Goal: Transaction & Acquisition: Download file/media

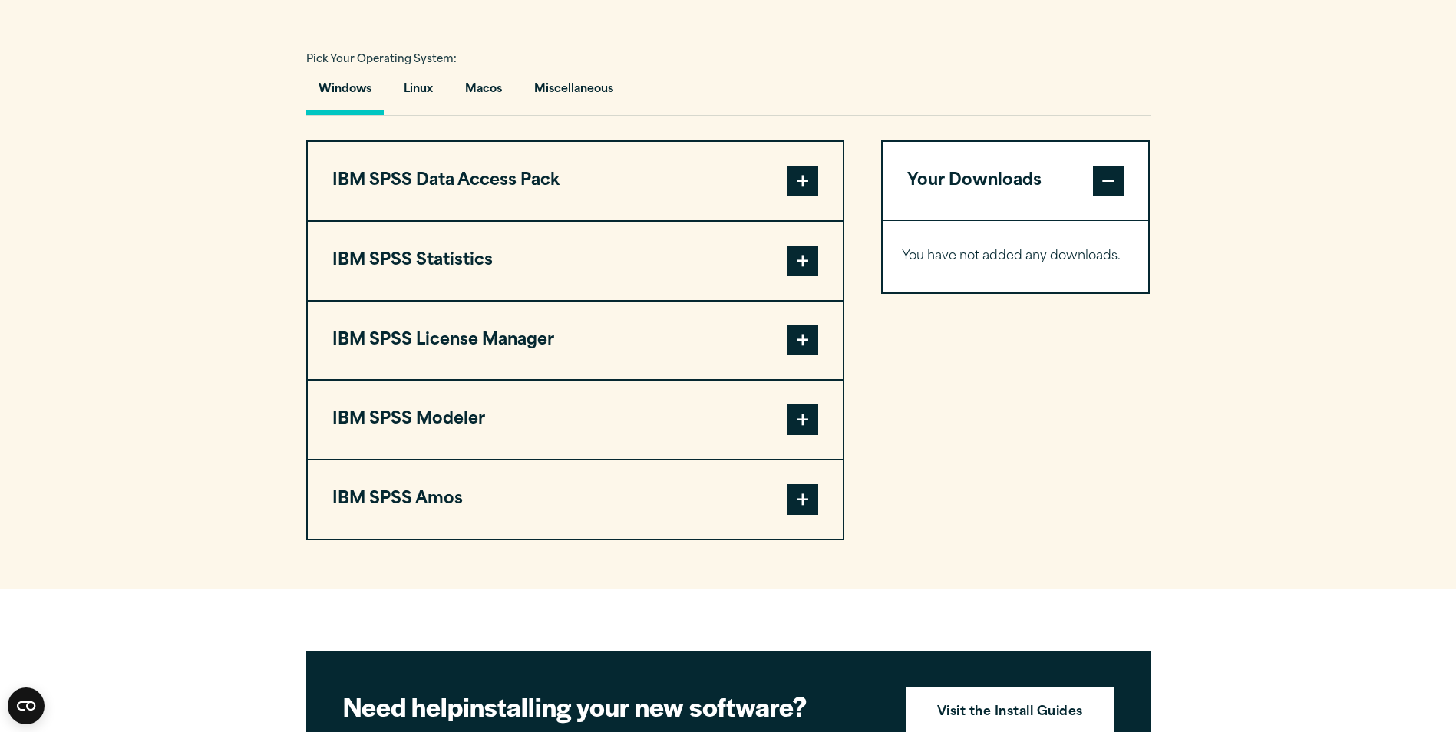
scroll to position [885, 0]
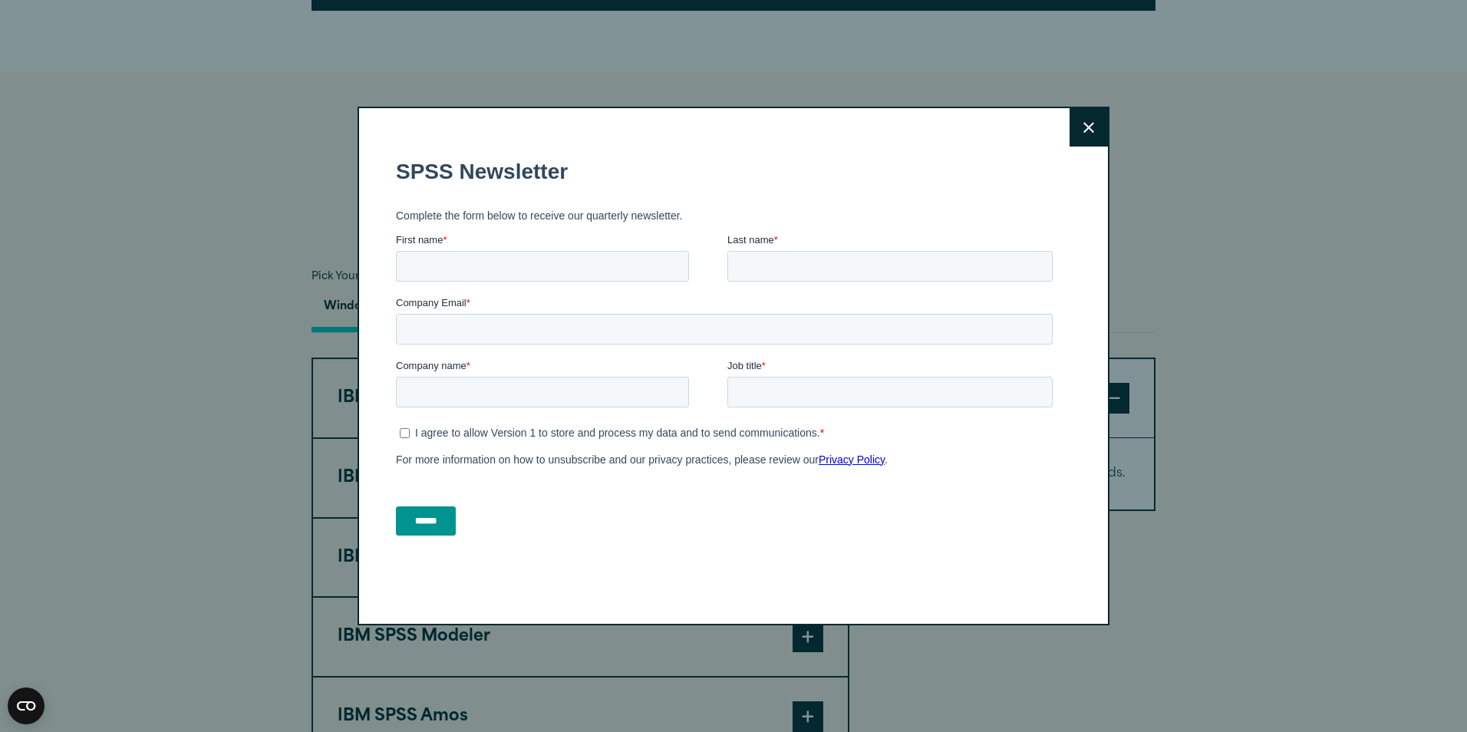
click at [1083, 136] on button "Close" at bounding box center [1089, 127] width 38 height 38
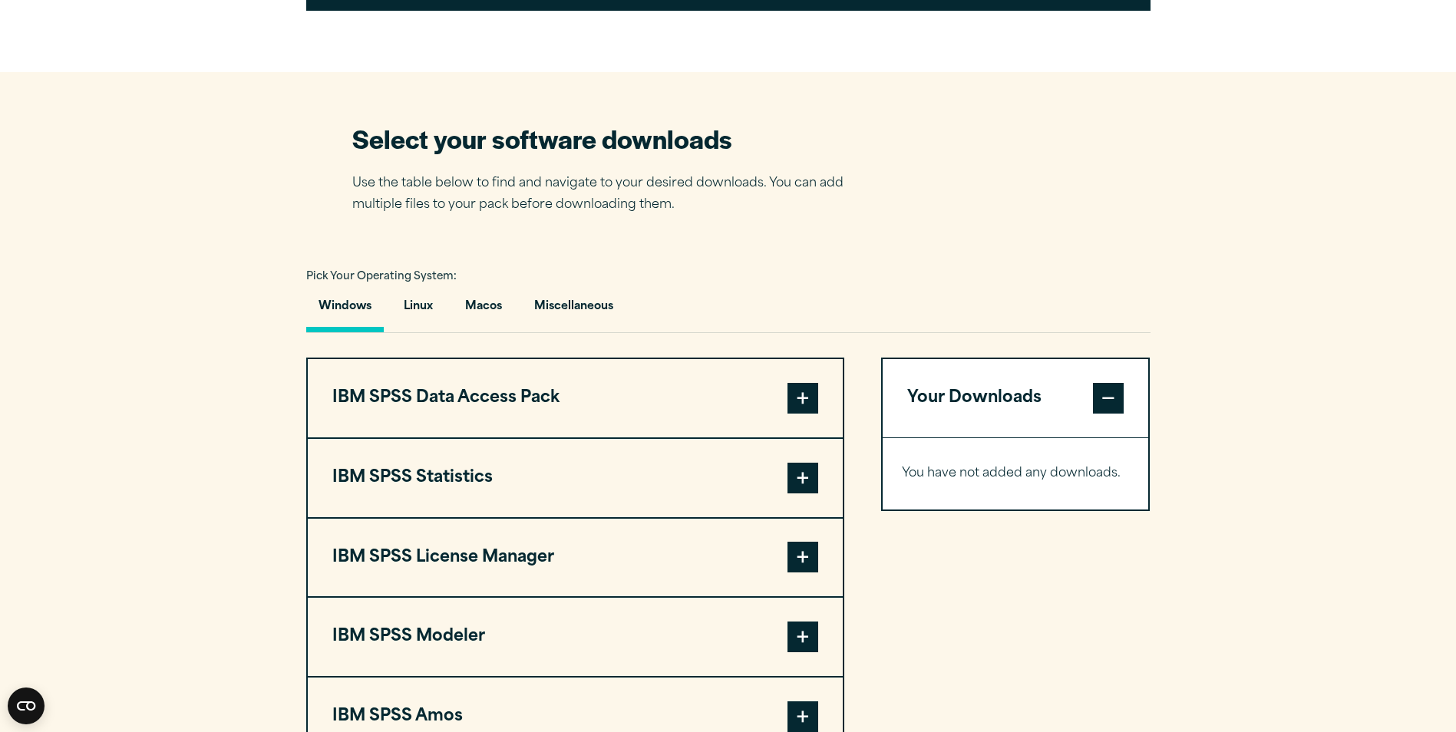
click at [800, 392] on span at bounding box center [802, 398] width 31 height 31
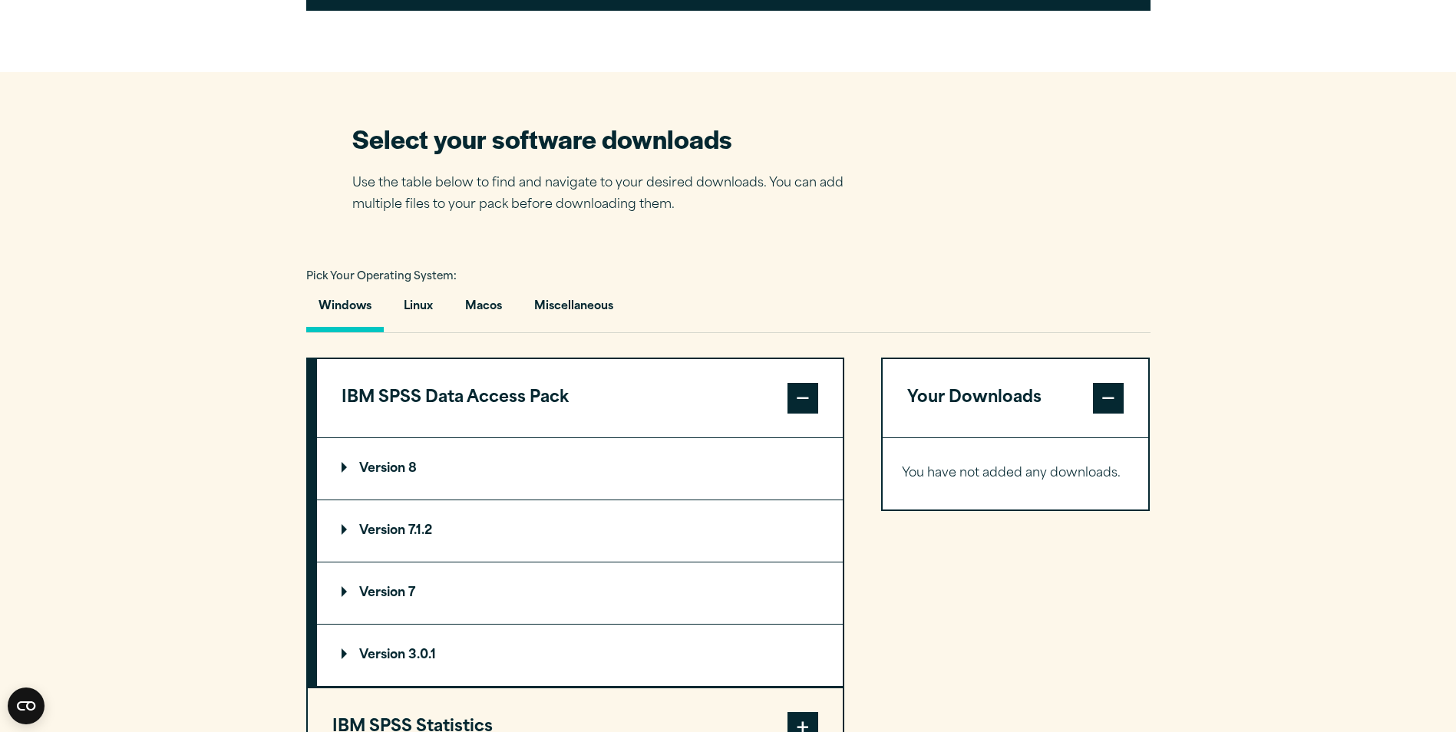
click at [390, 475] on summary "Version 8" at bounding box center [580, 468] width 526 height 61
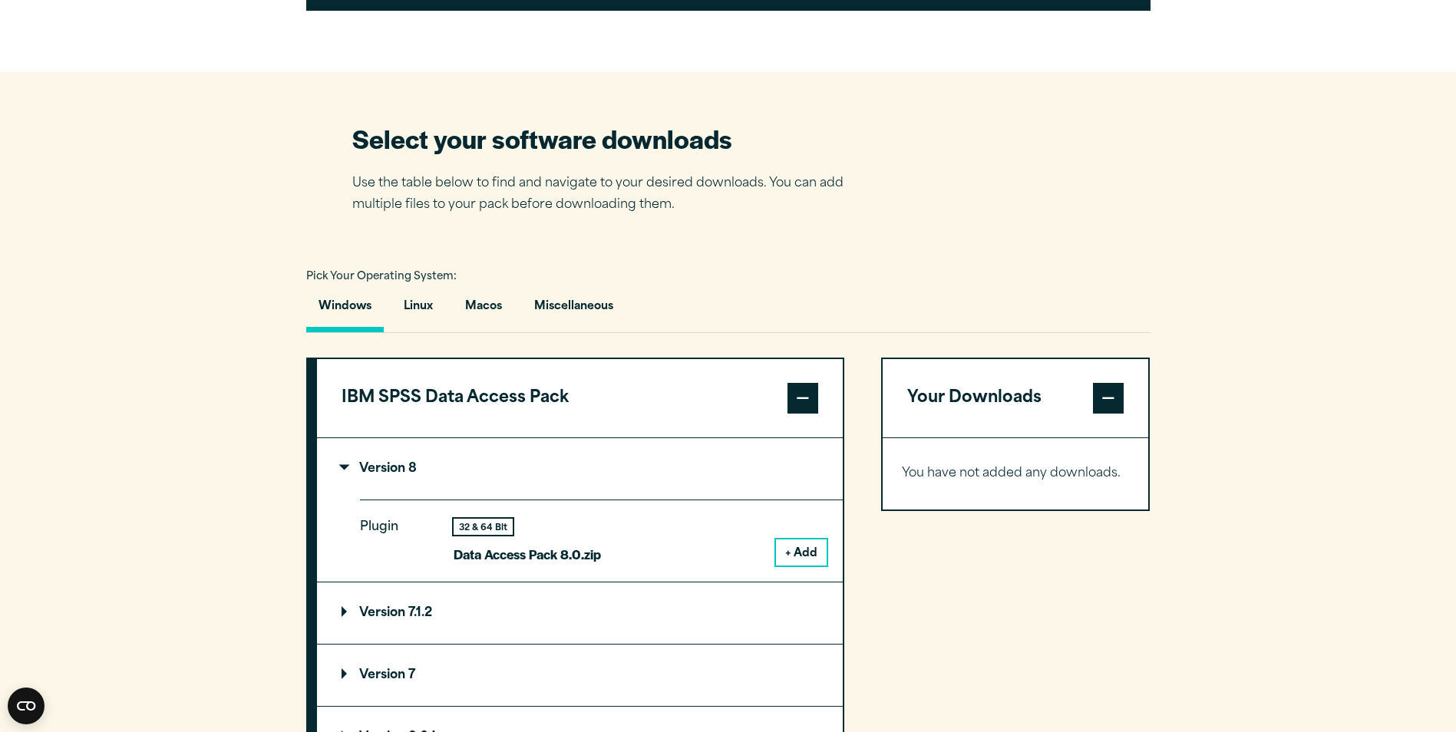
click at [802, 559] on button "+ Add" at bounding box center [801, 552] width 51 height 26
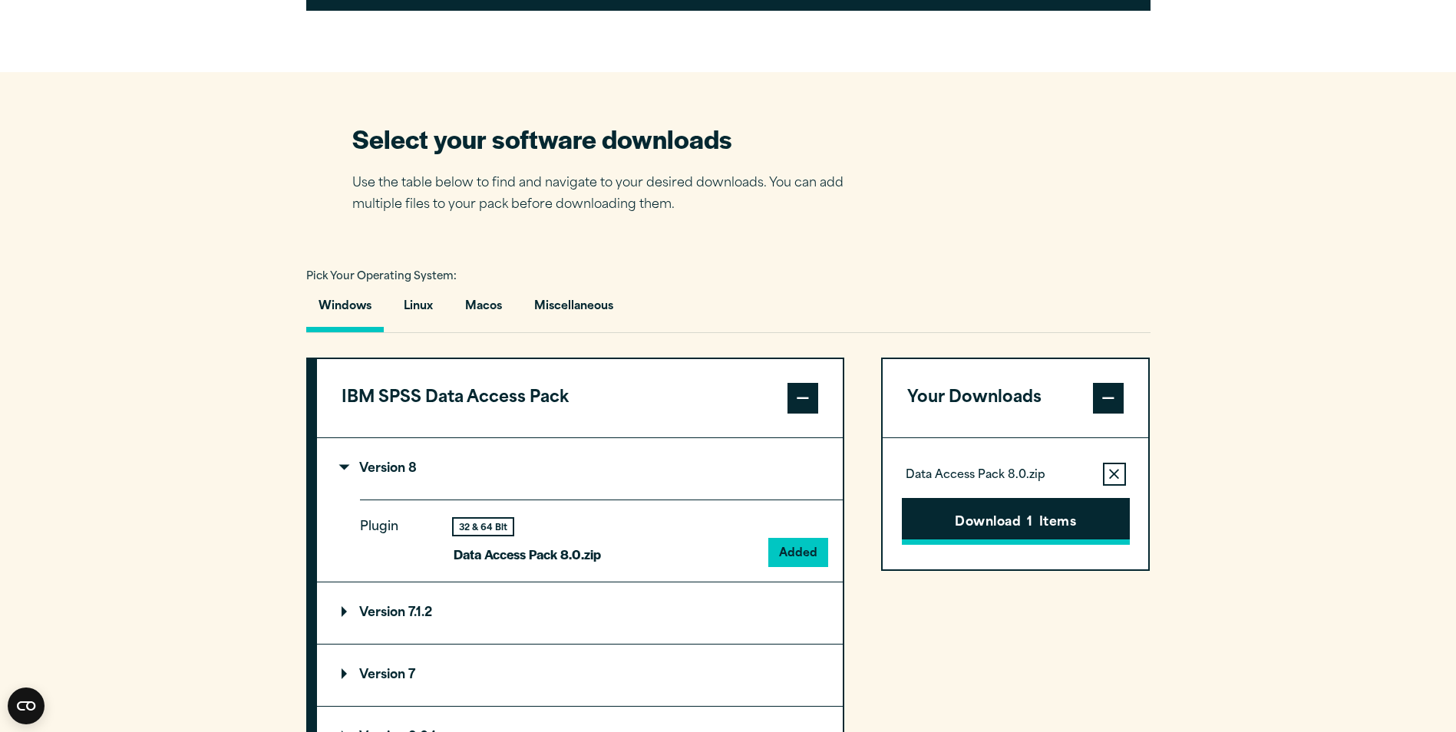
click at [941, 518] on button "Download 1 Items" at bounding box center [1016, 522] width 228 height 48
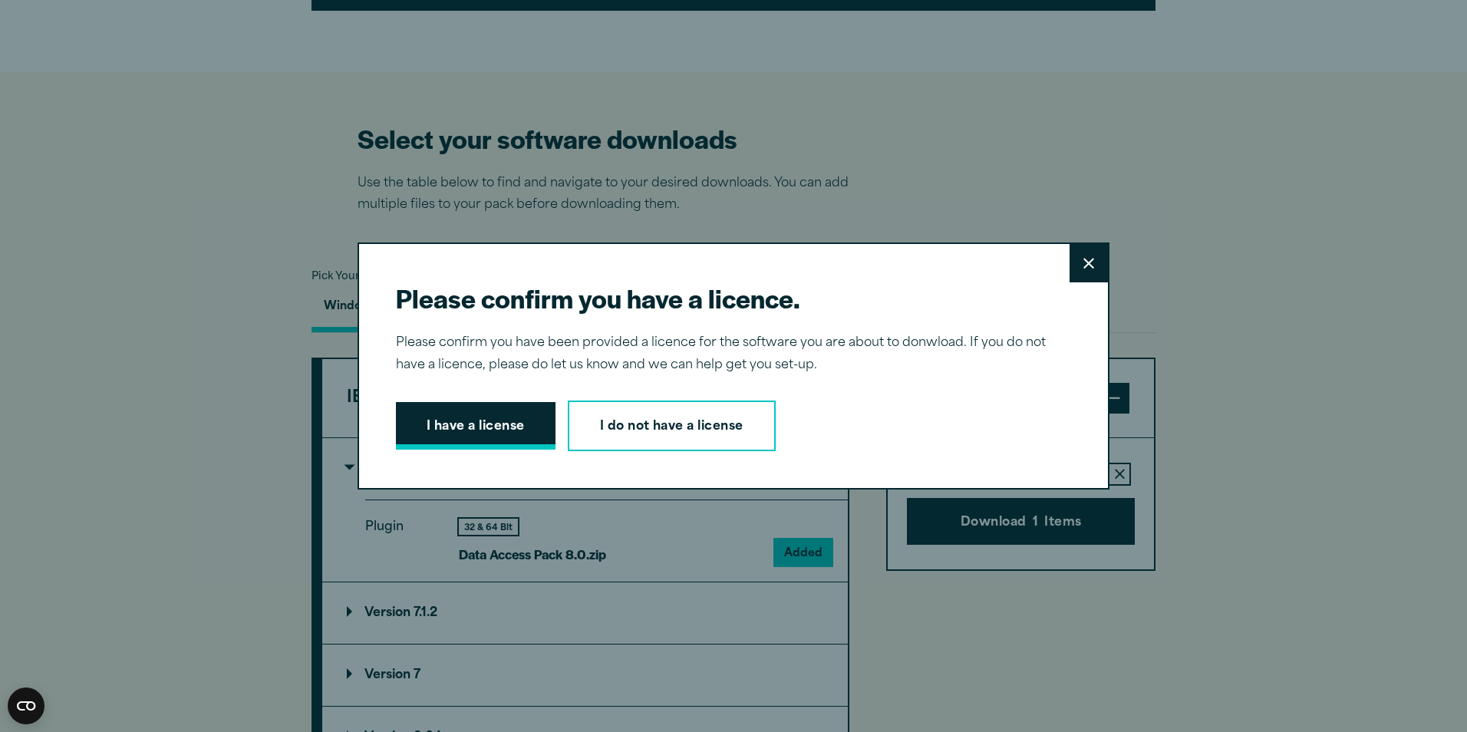
click at [490, 436] on button "I have a license" at bounding box center [476, 426] width 160 height 48
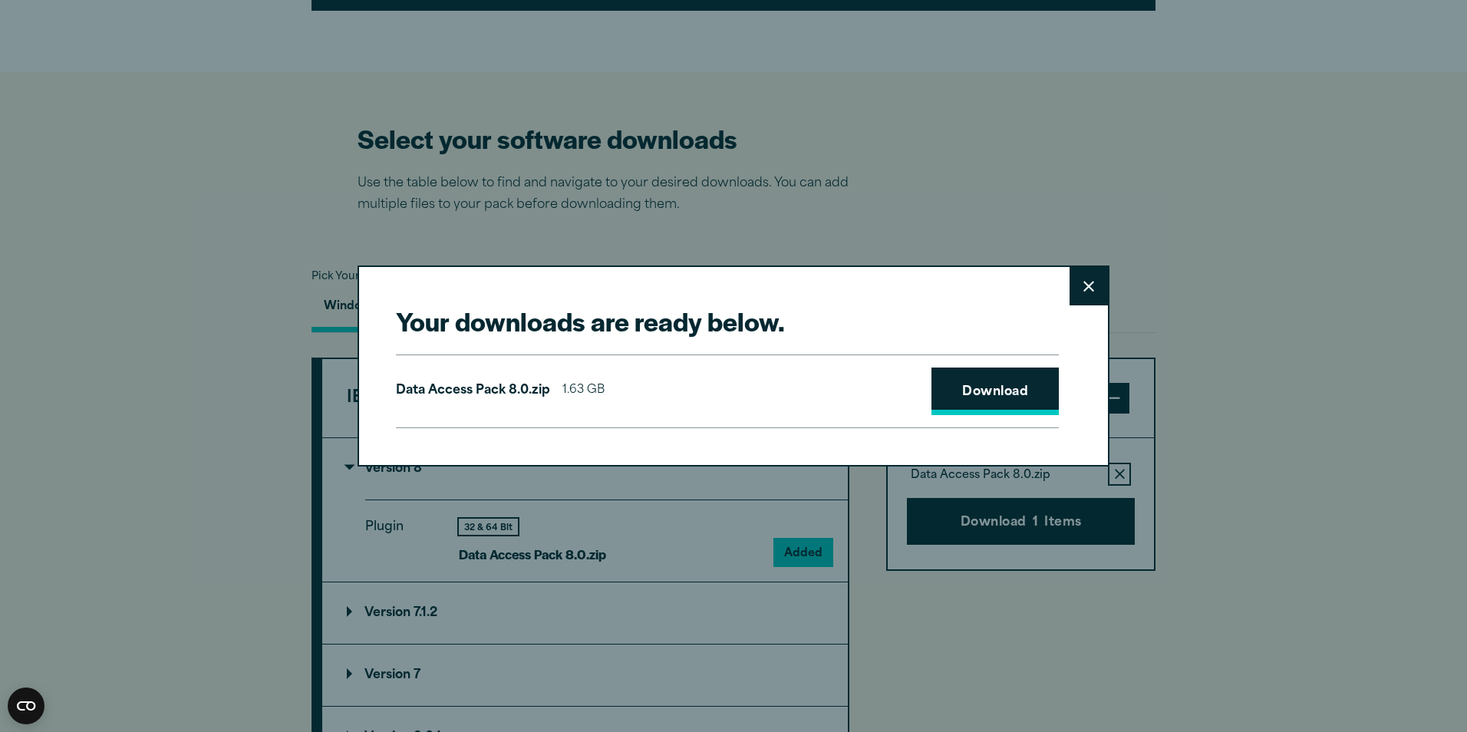
click at [969, 371] on link "Download" at bounding box center [995, 392] width 127 height 48
click at [1083, 295] on button "Close" at bounding box center [1089, 286] width 38 height 38
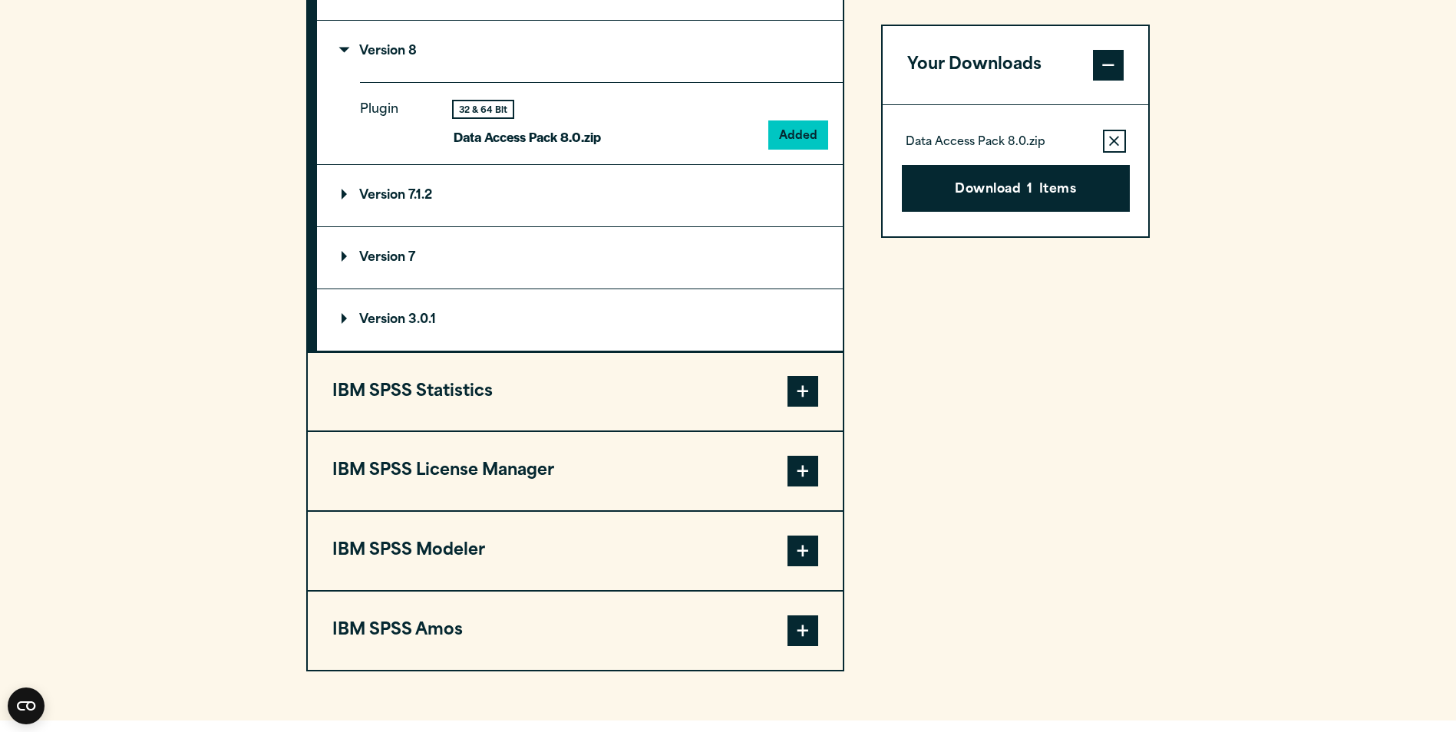
scroll to position [1346, 0]
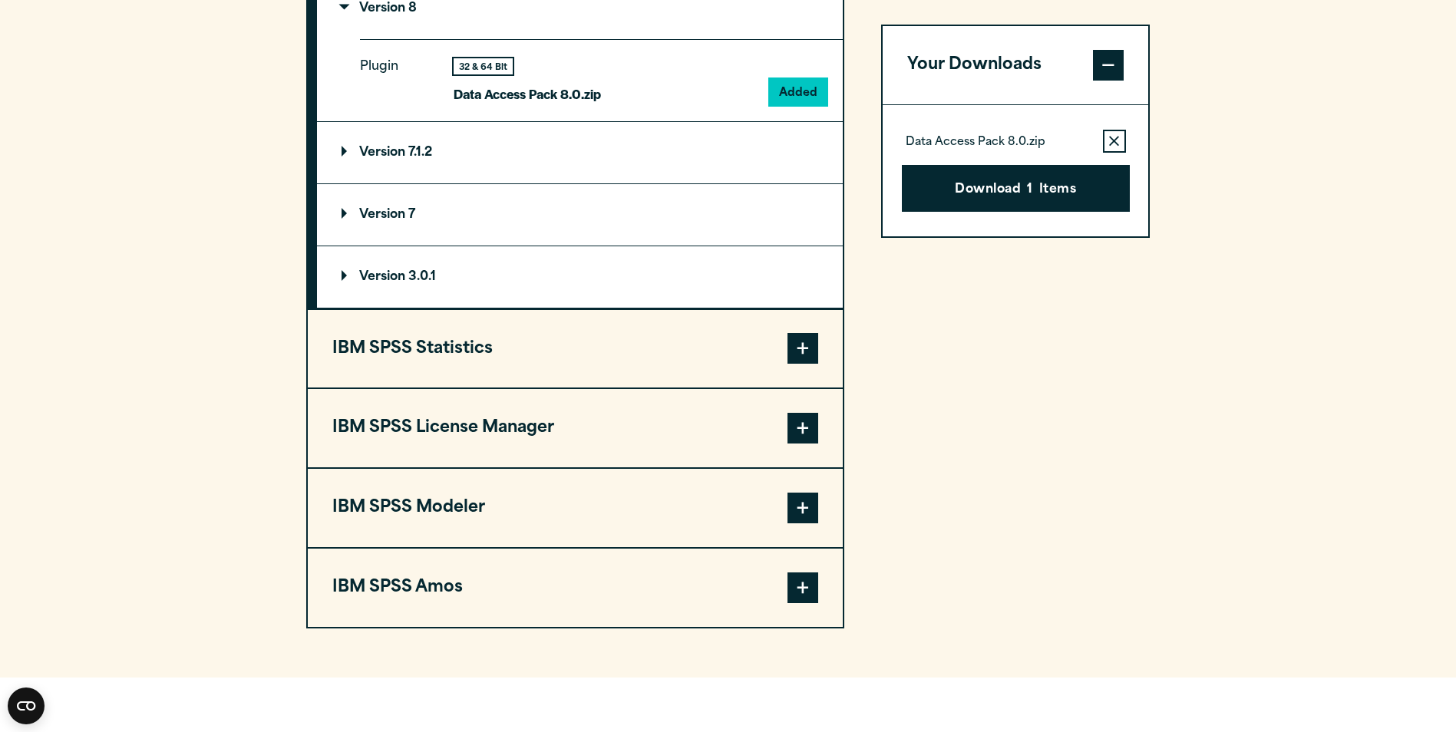
click at [713, 378] on button "IBM SPSS Statistics" at bounding box center [575, 349] width 535 height 78
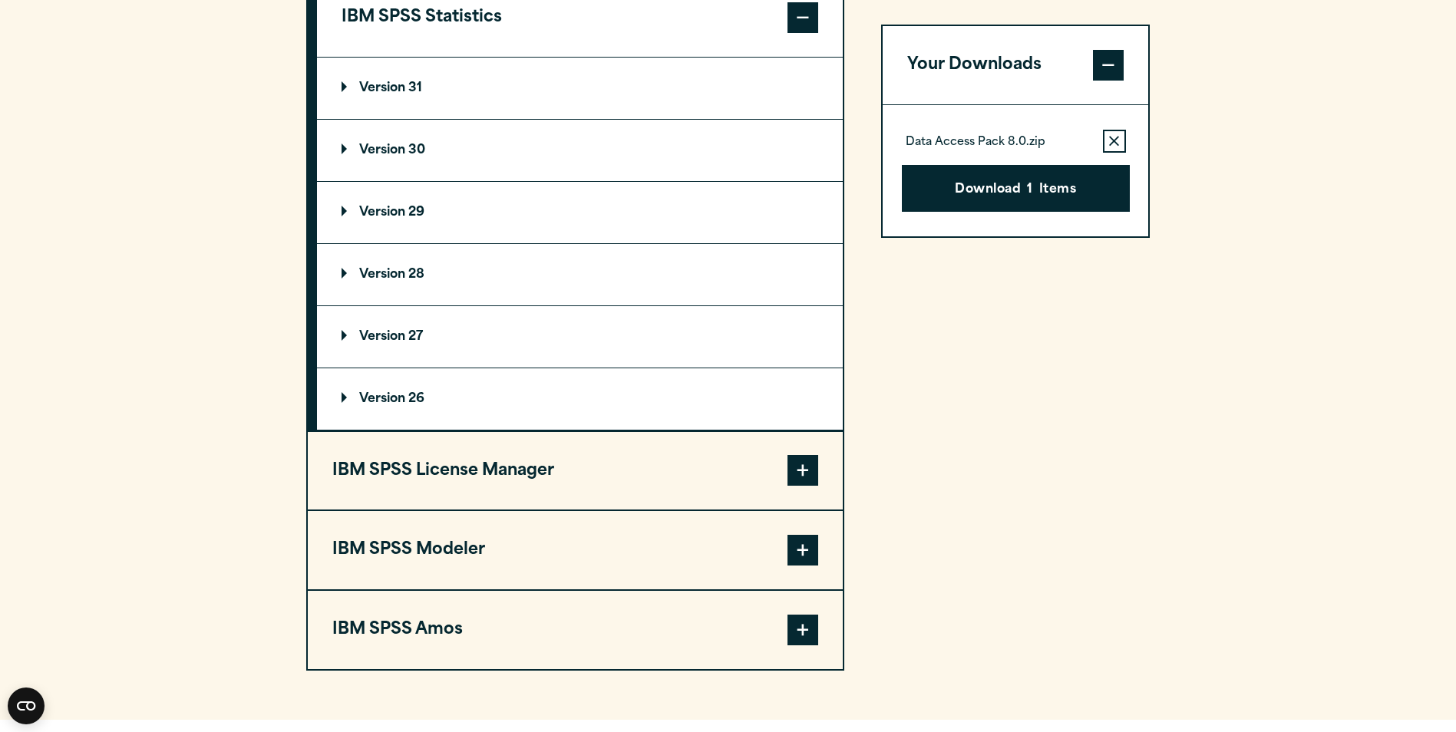
click at [366, 83] on p "Version 31" at bounding box center [381, 88] width 81 height 12
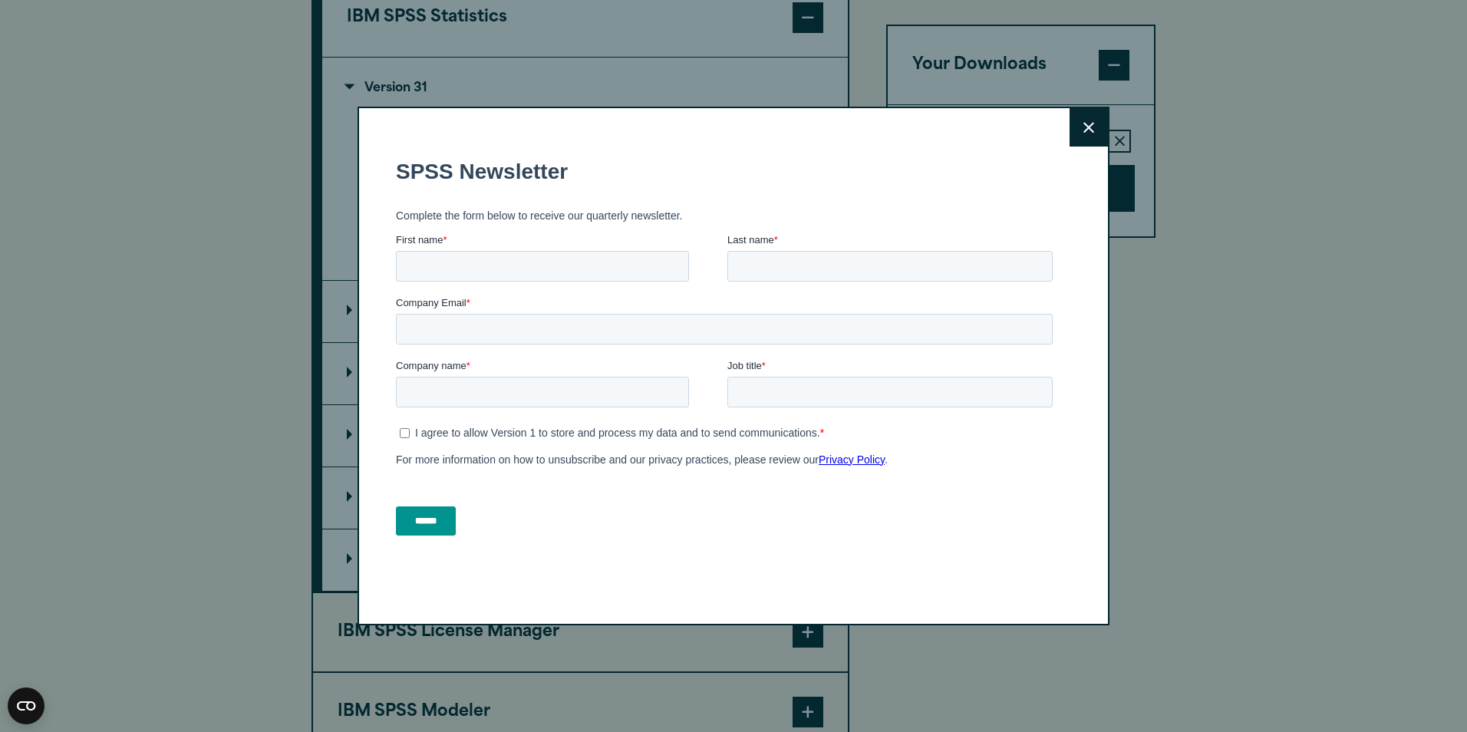
click at [1083, 127] on icon at bounding box center [1088, 128] width 11 height 12
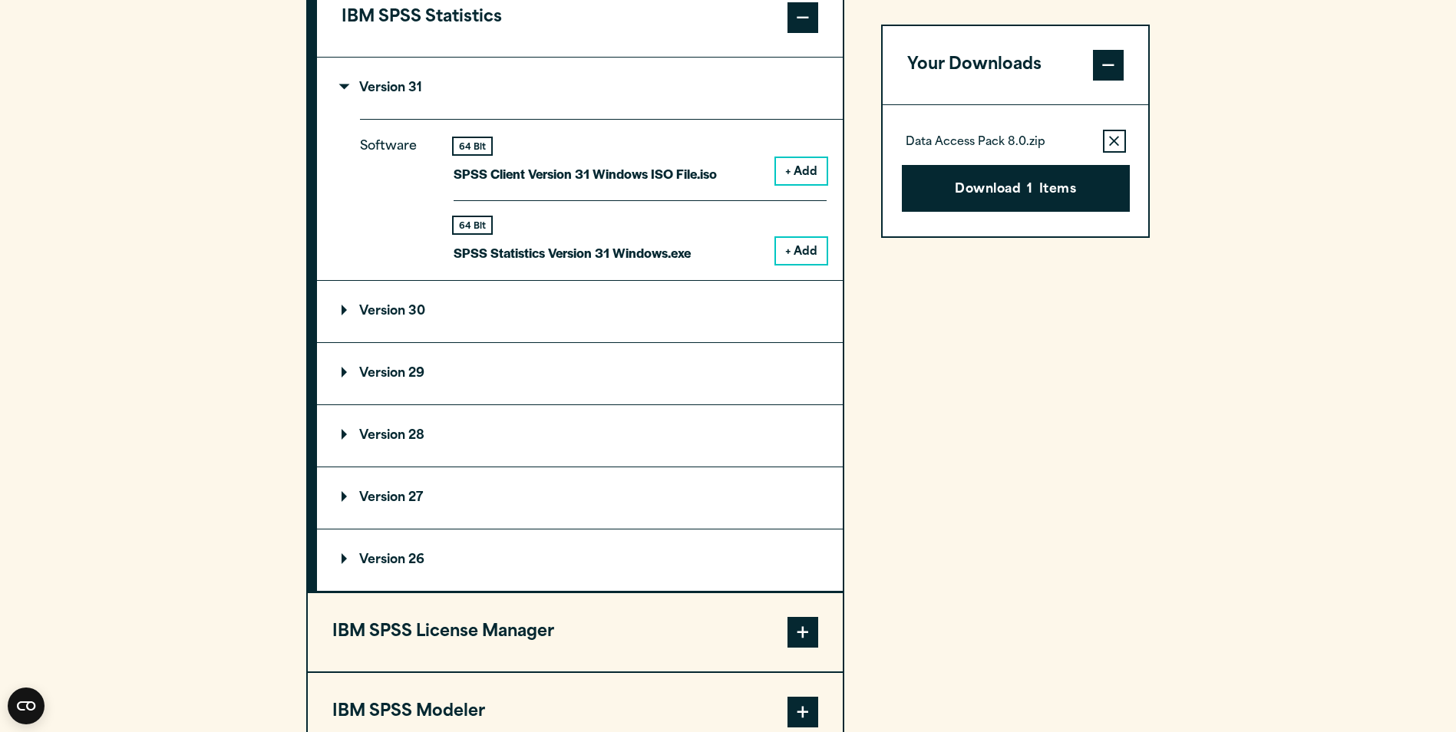
click at [793, 256] on button "+ Add" at bounding box center [801, 251] width 51 height 26
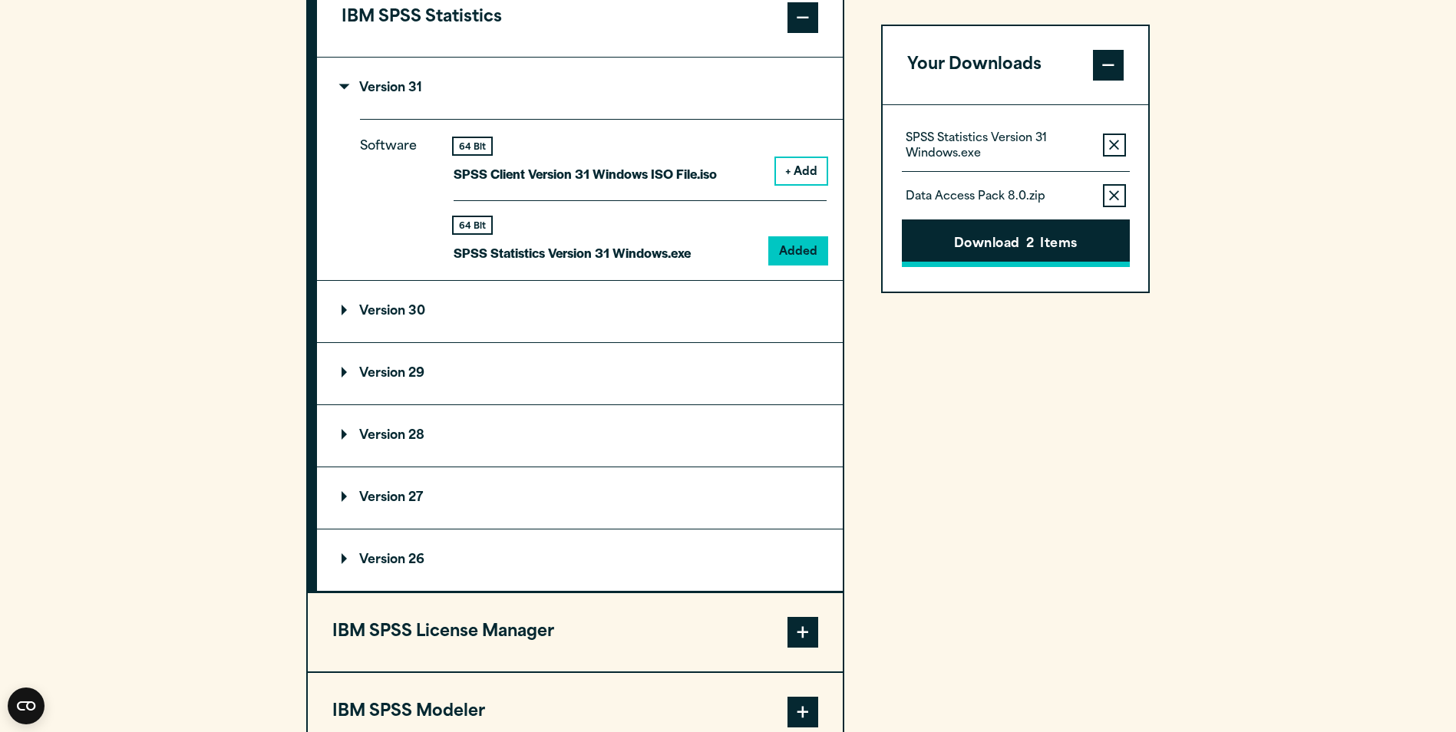
click at [996, 239] on button "Download 2 Items" at bounding box center [1016, 244] width 228 height 48
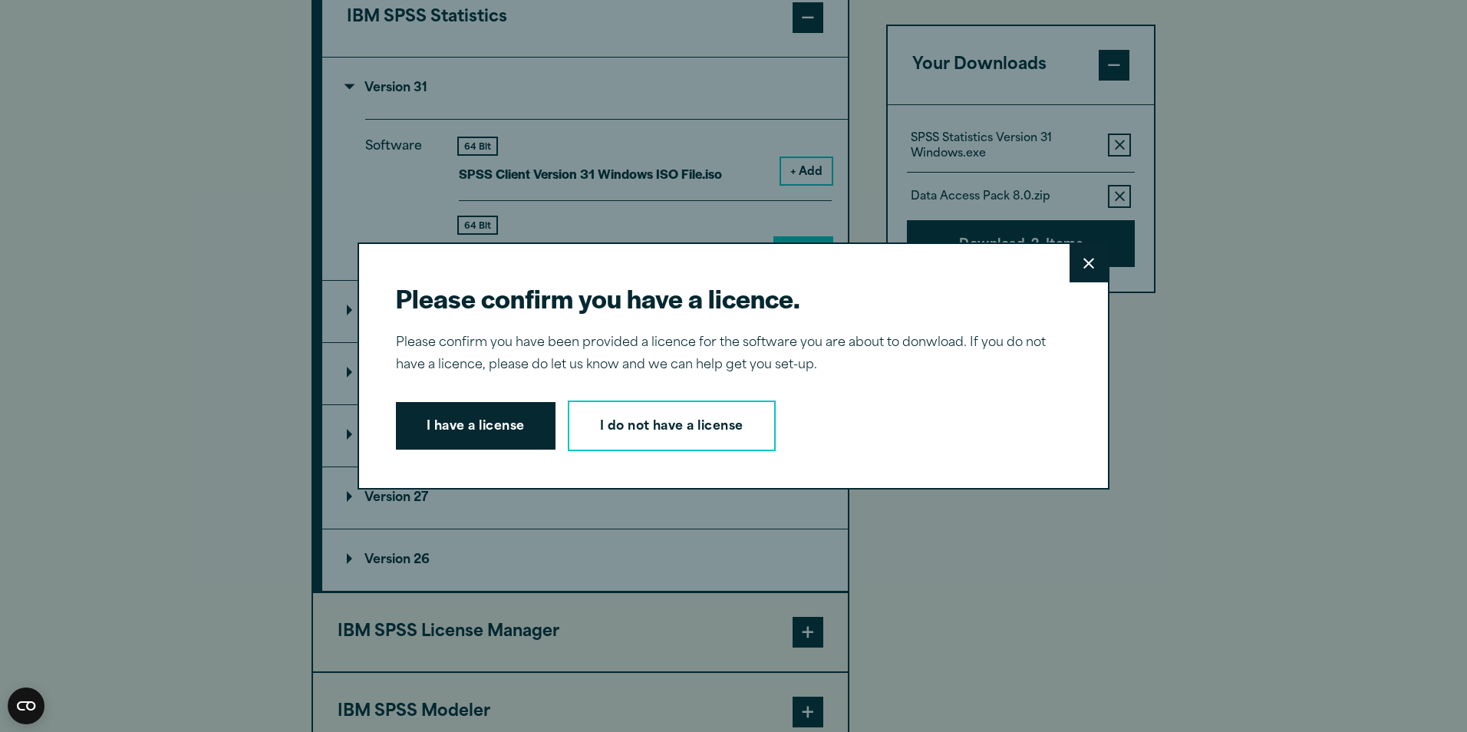
click at [501, 430] on button "I have a license" at bounding box center [476, 426] width 160 height 48
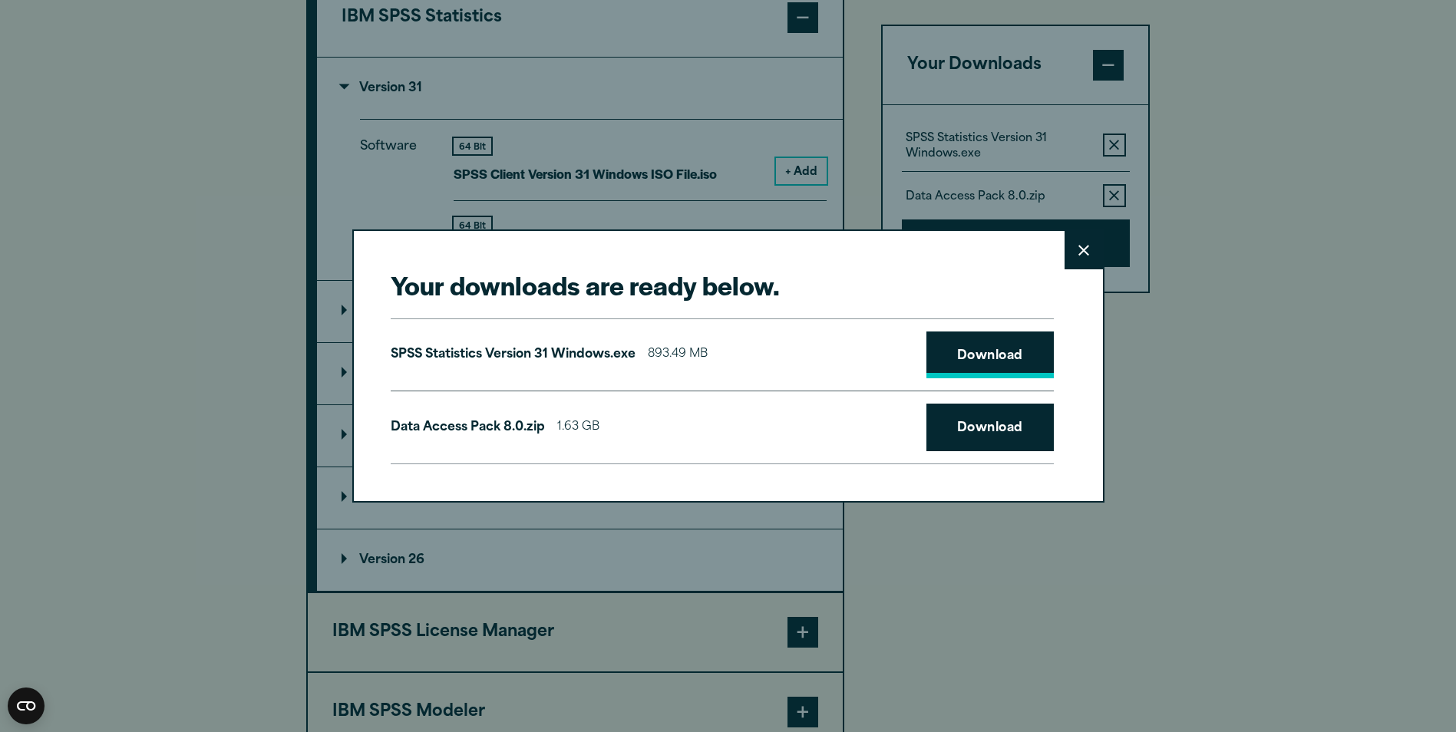
click at [1002, 348] on link "Download" at bounding box center [989, 355] width 127 height 48
click at [1075, 246] on button "Close" at bounding box center [1083, 250] width 38 height 38
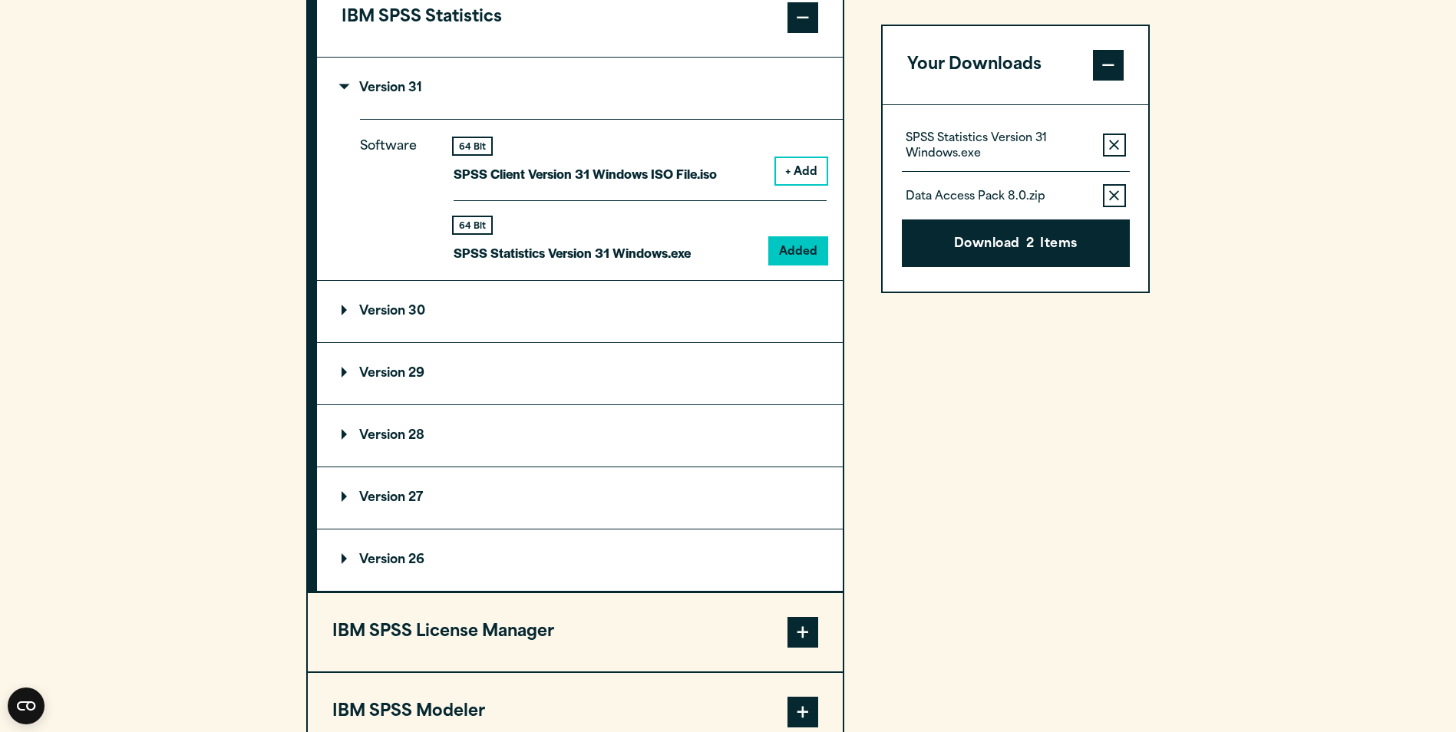
click at [952, 681] on div "Your Downloads SPSS Statistics Version 31 Windows.exe Remove this item from you…" at bounding box center [1015, 364] width 269 height 935
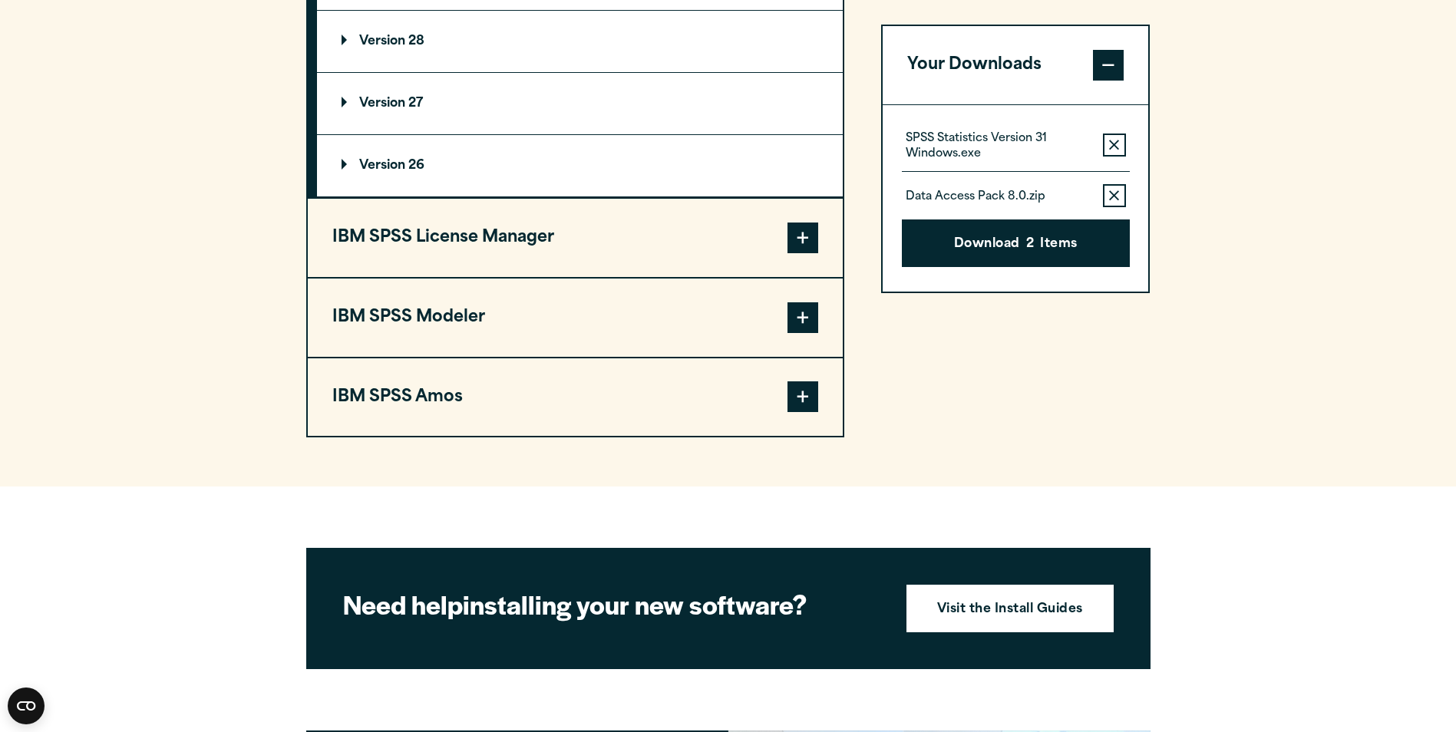
scroll to position [1730, 0]
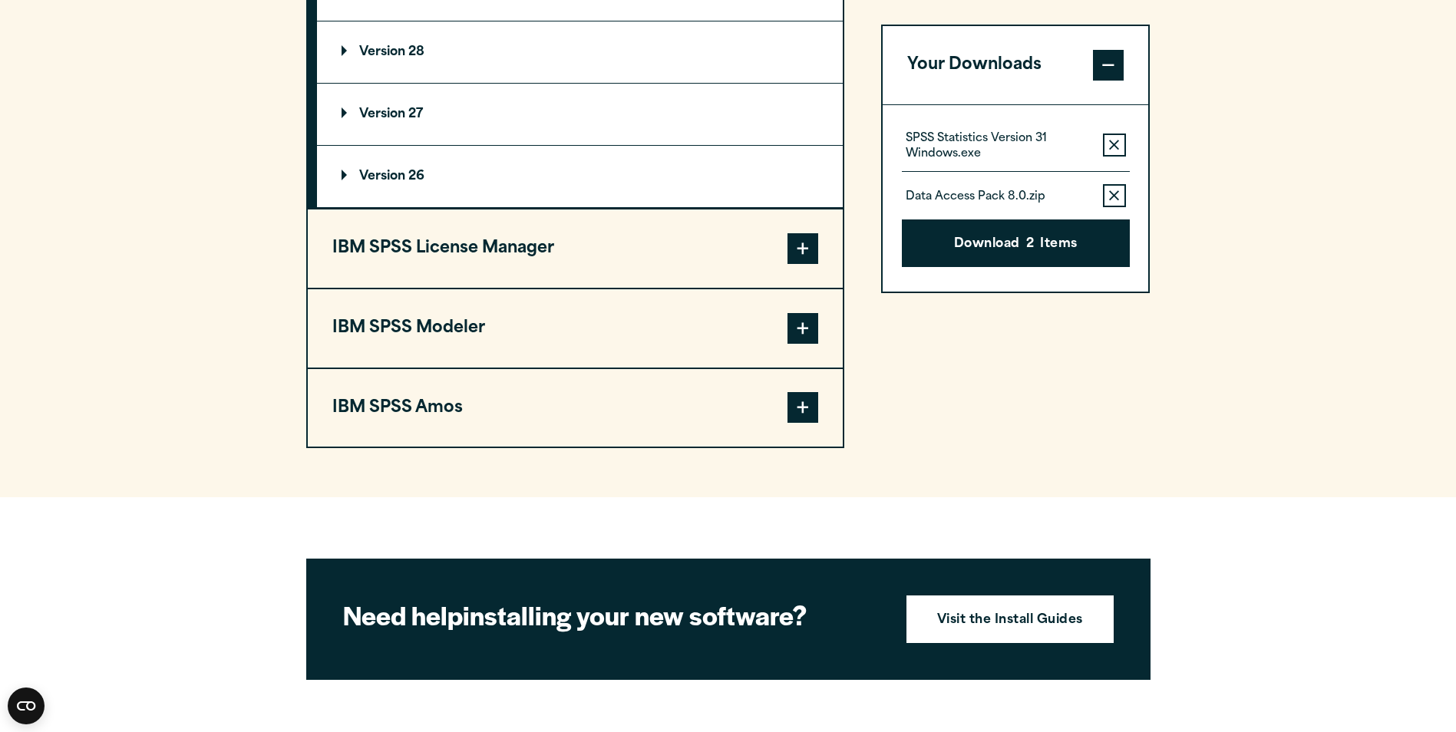
click at [523, 240] on button "IBM SPSS License Manager" at bounding box center [575, 248] width 535 height 78
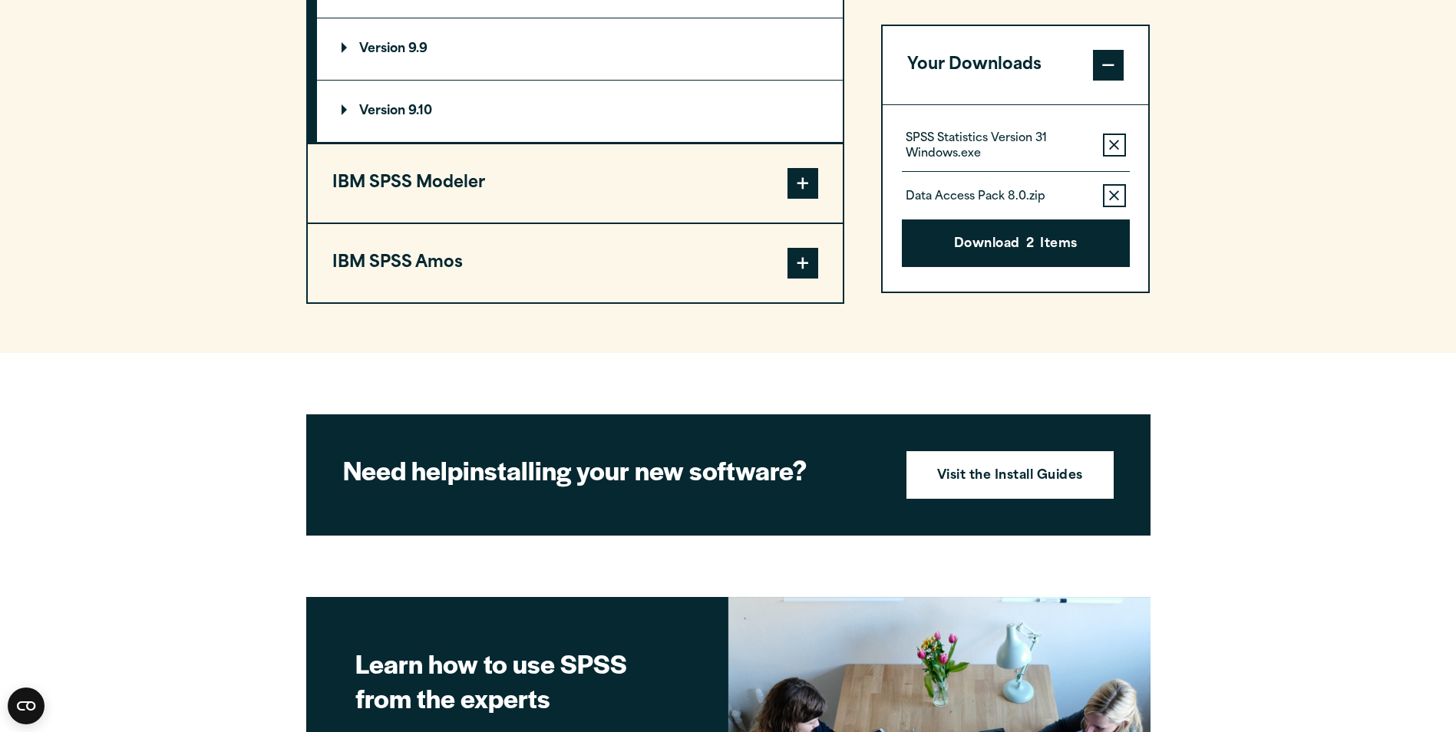
scroll to position [1241, 0]
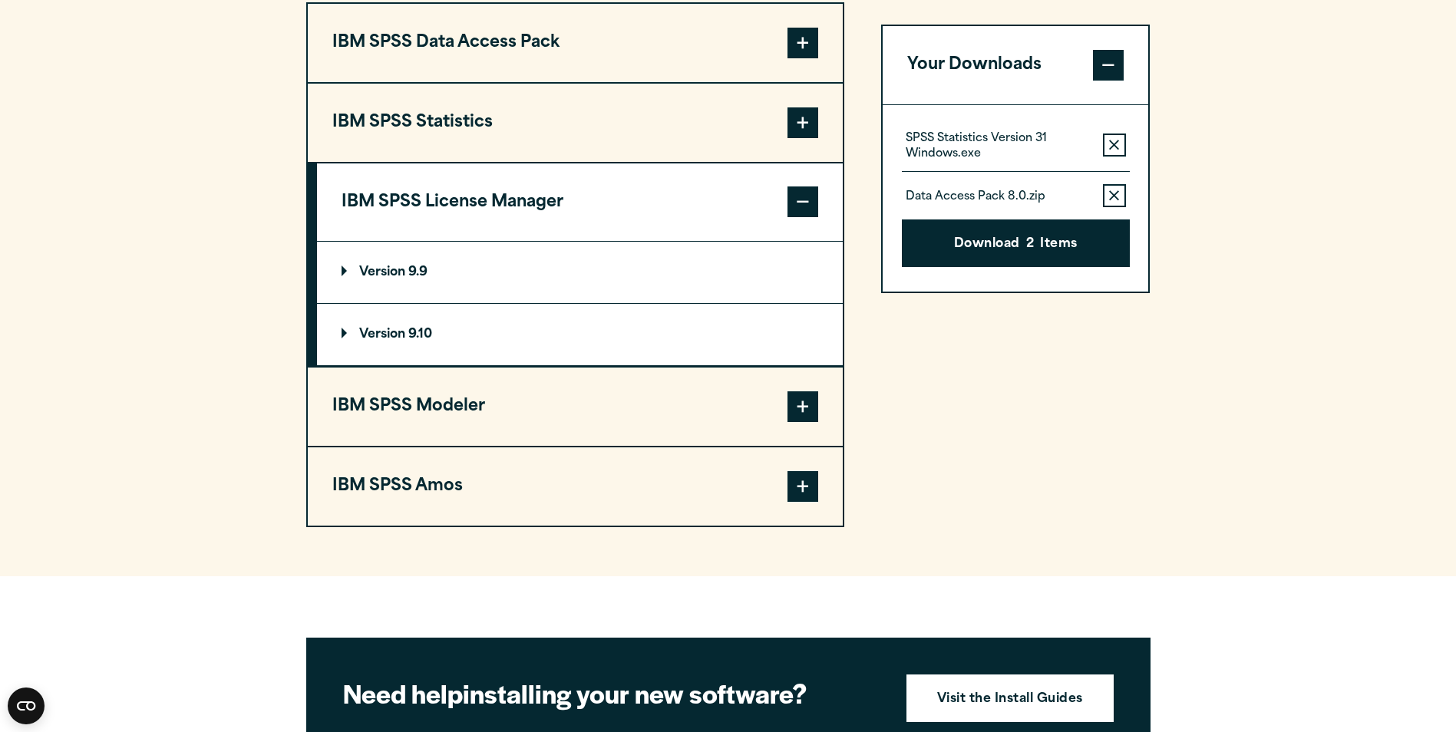
click at [381, 262] on summary "Version 9.9" at bounding box center [580, 272] width 526 height 61
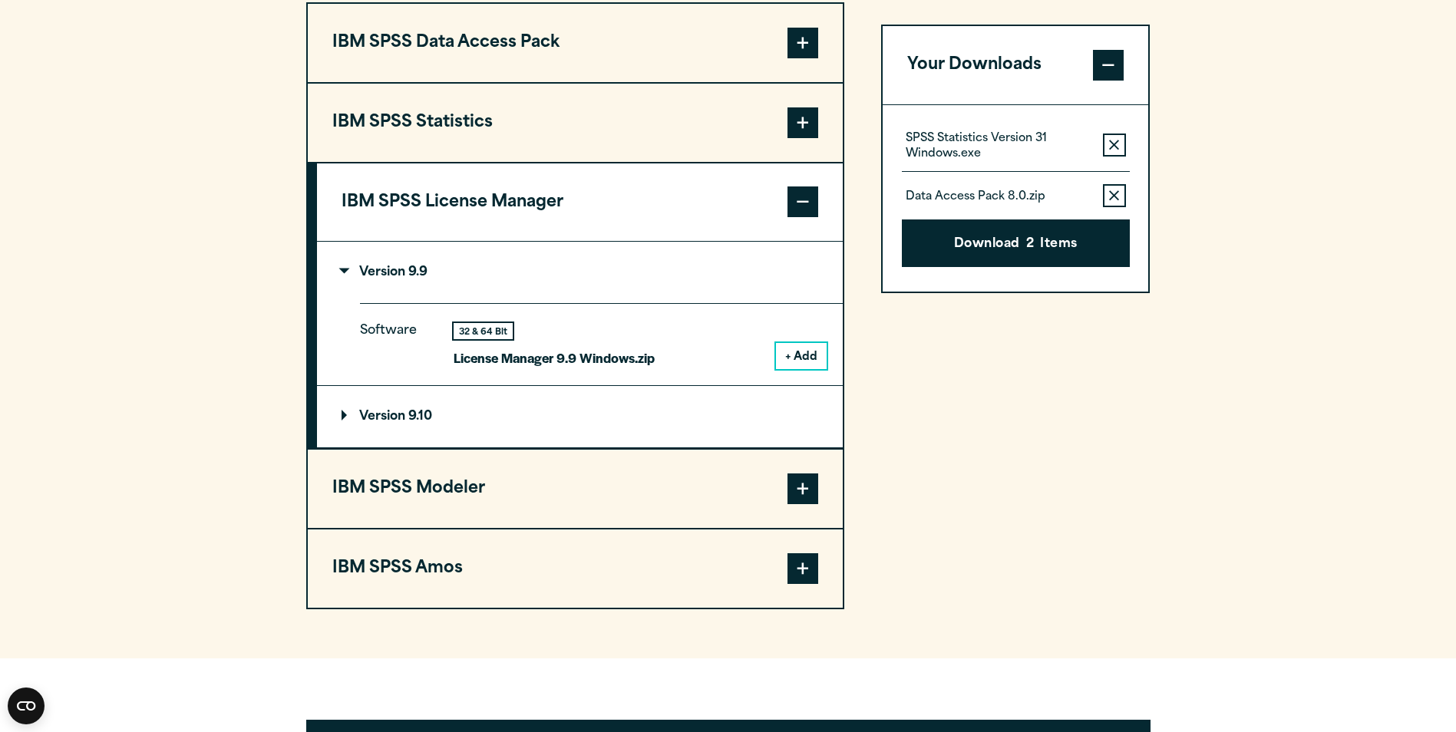
click at [404, 419] on p "Version 9.10" at bounding box center [386, 417] width 91 height 12
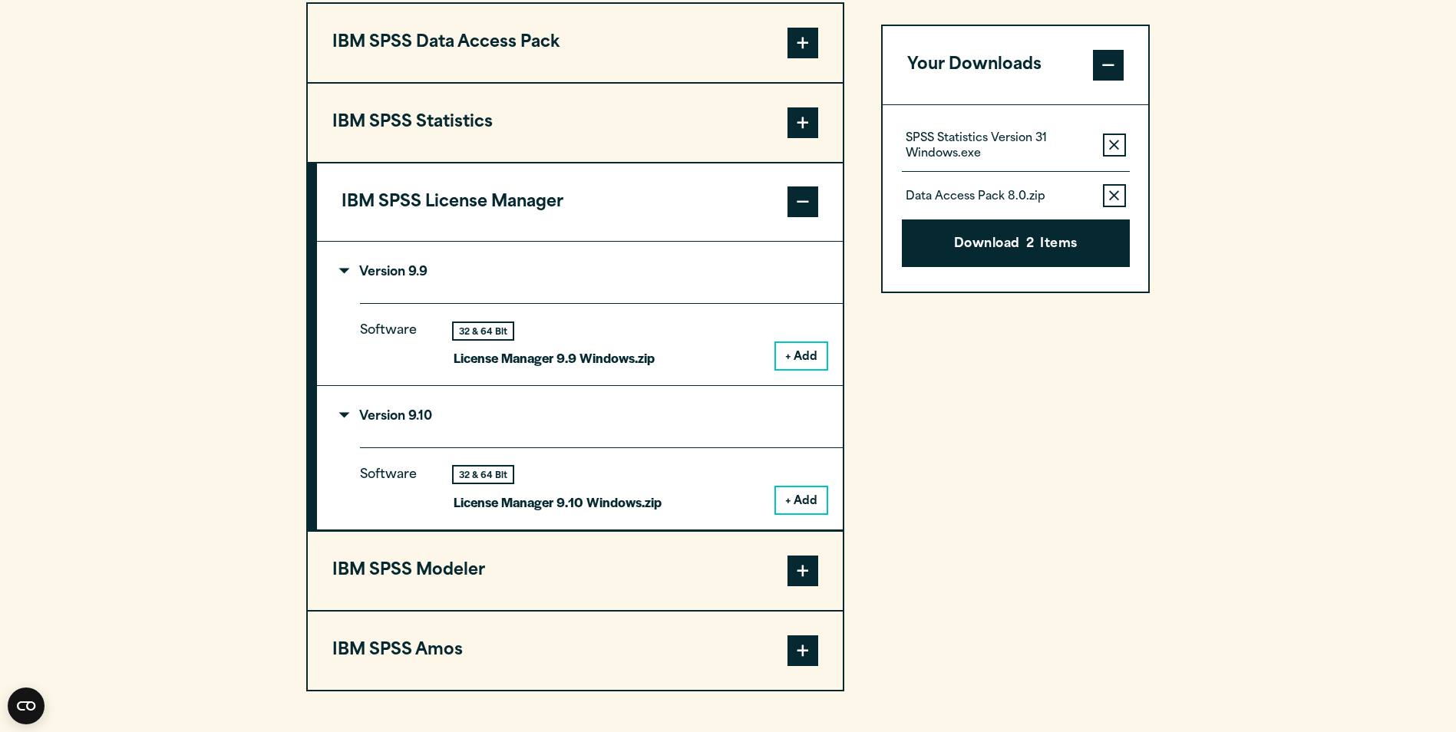
click at [803, 510] on button "+ Add" at bounding box center [801, 500] width 51 height 26
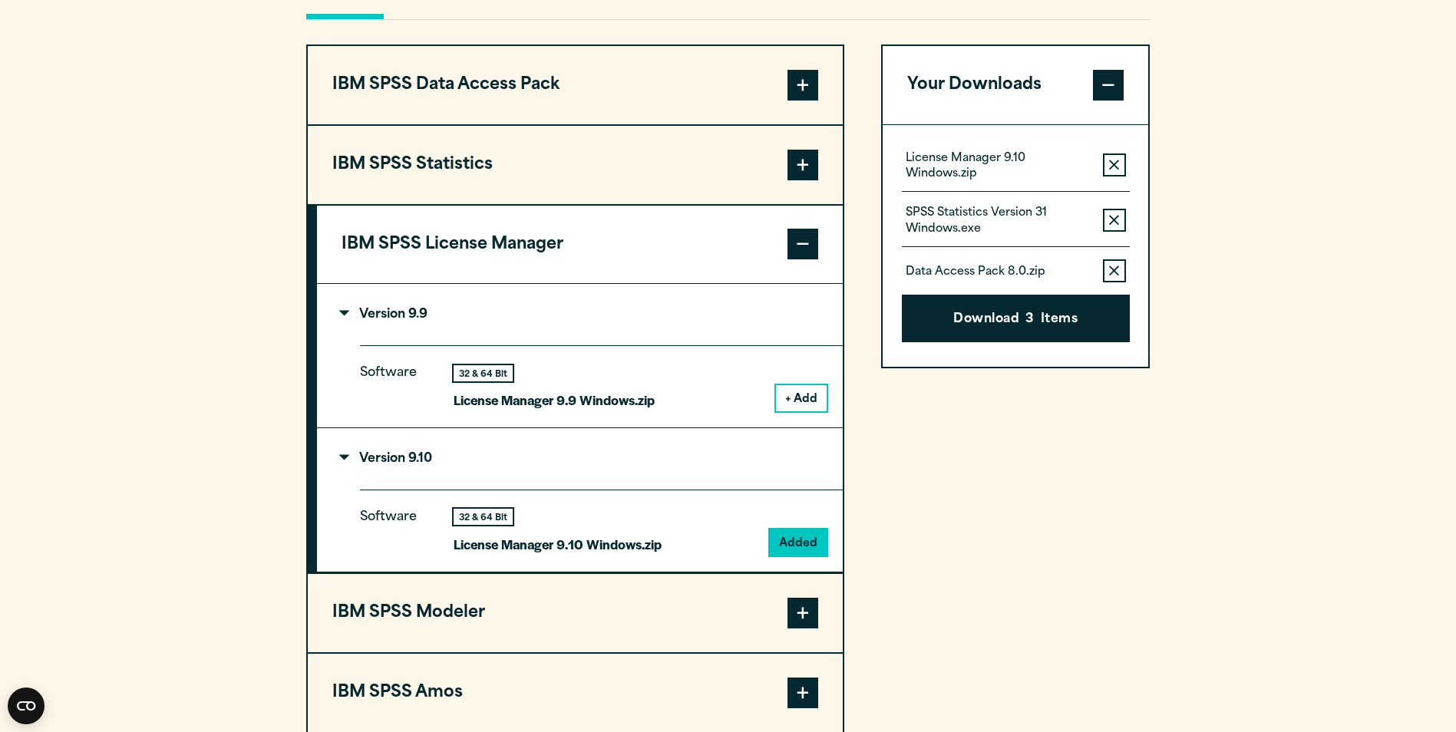
click at [585, 605] on button "IBM SPSS Modeler" at bounding box center [575, 613] width 535 height 78
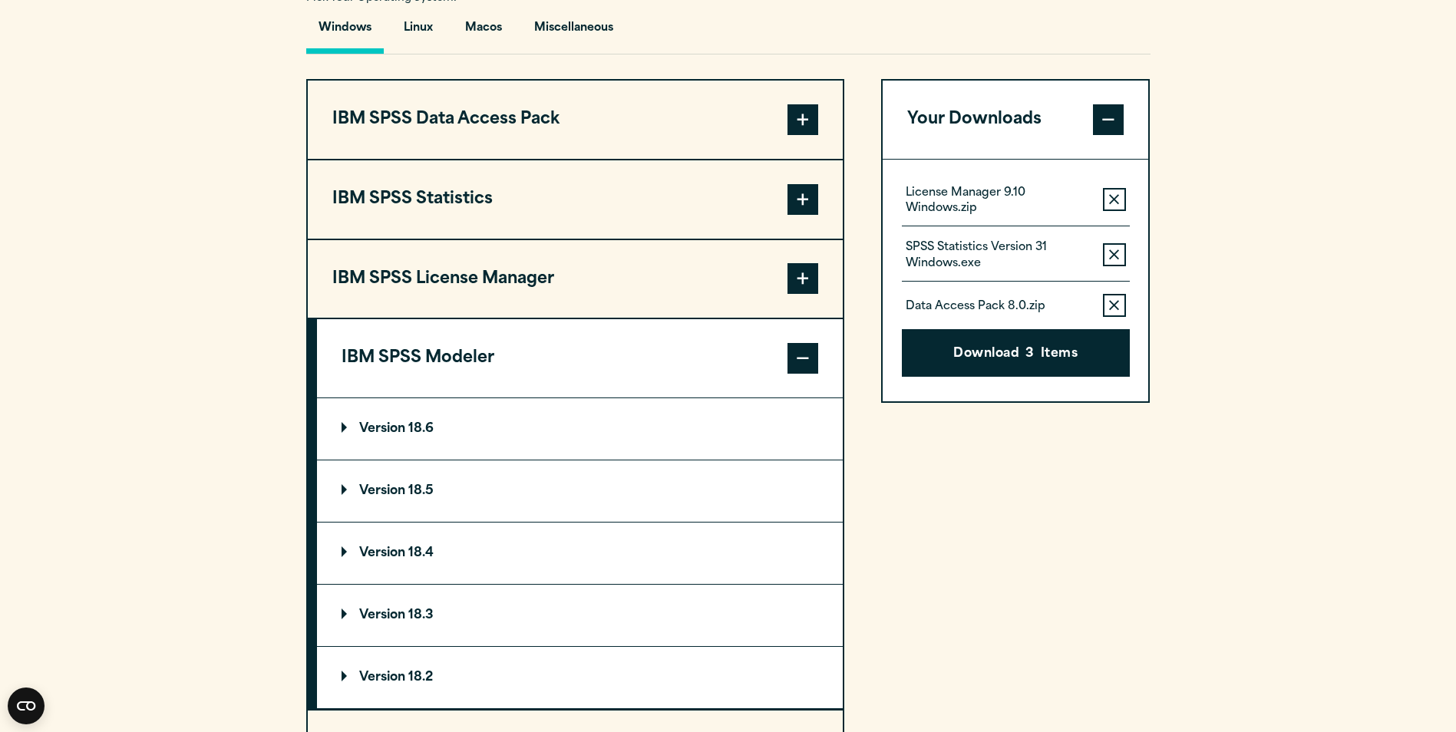
drag, startPoint x: 585, startPoint y: 606, endPoint x: 147, endPoint y: 644, distance: 439.8
click at [147, 644] on section "Select your software downloads Use the table below to find and navigate to your…" at bounding box center [728, 317] width 1456 height 1046
click at [1390, 287] on section "Select your software downloads Use the table below to find and navigate to your…" at bounding box center [728, 317] width 1456 height 1046
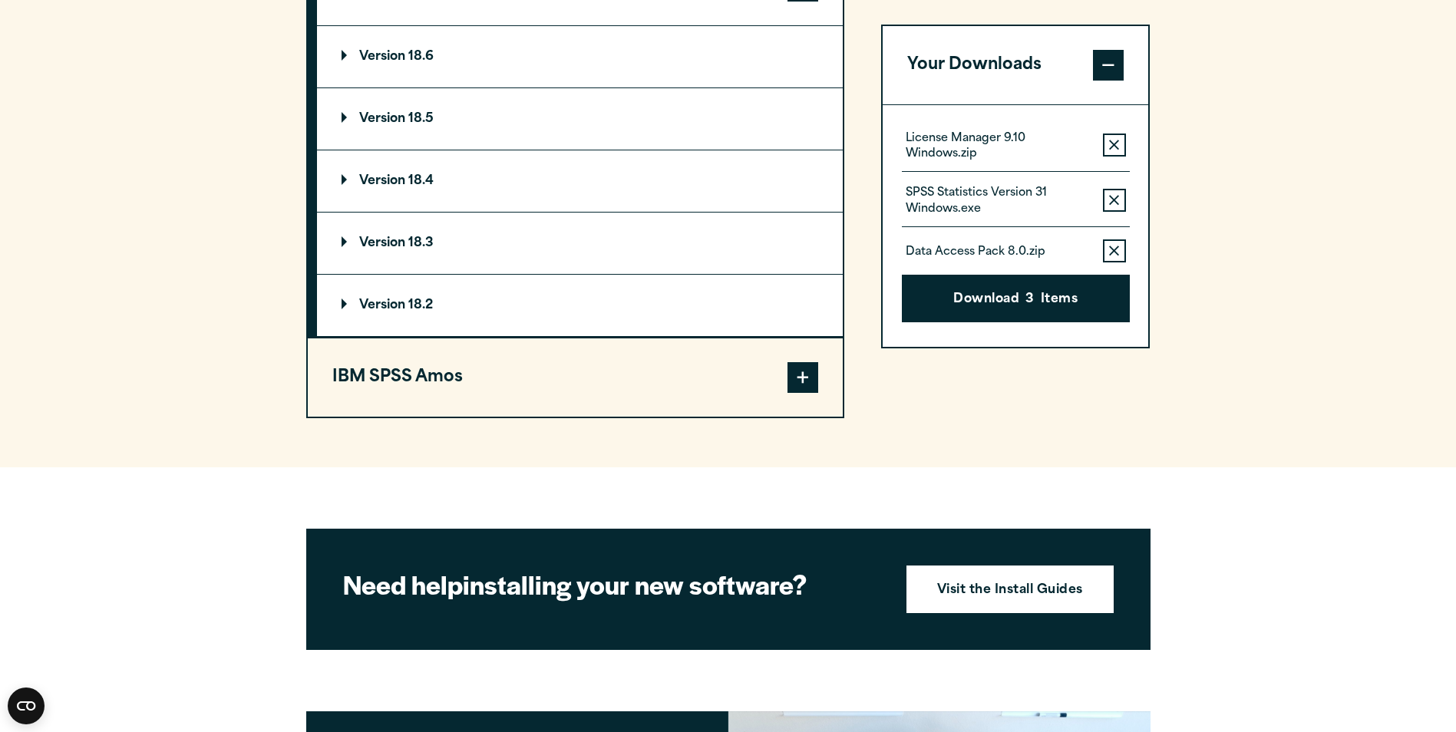
scroll to position [1548, 0]
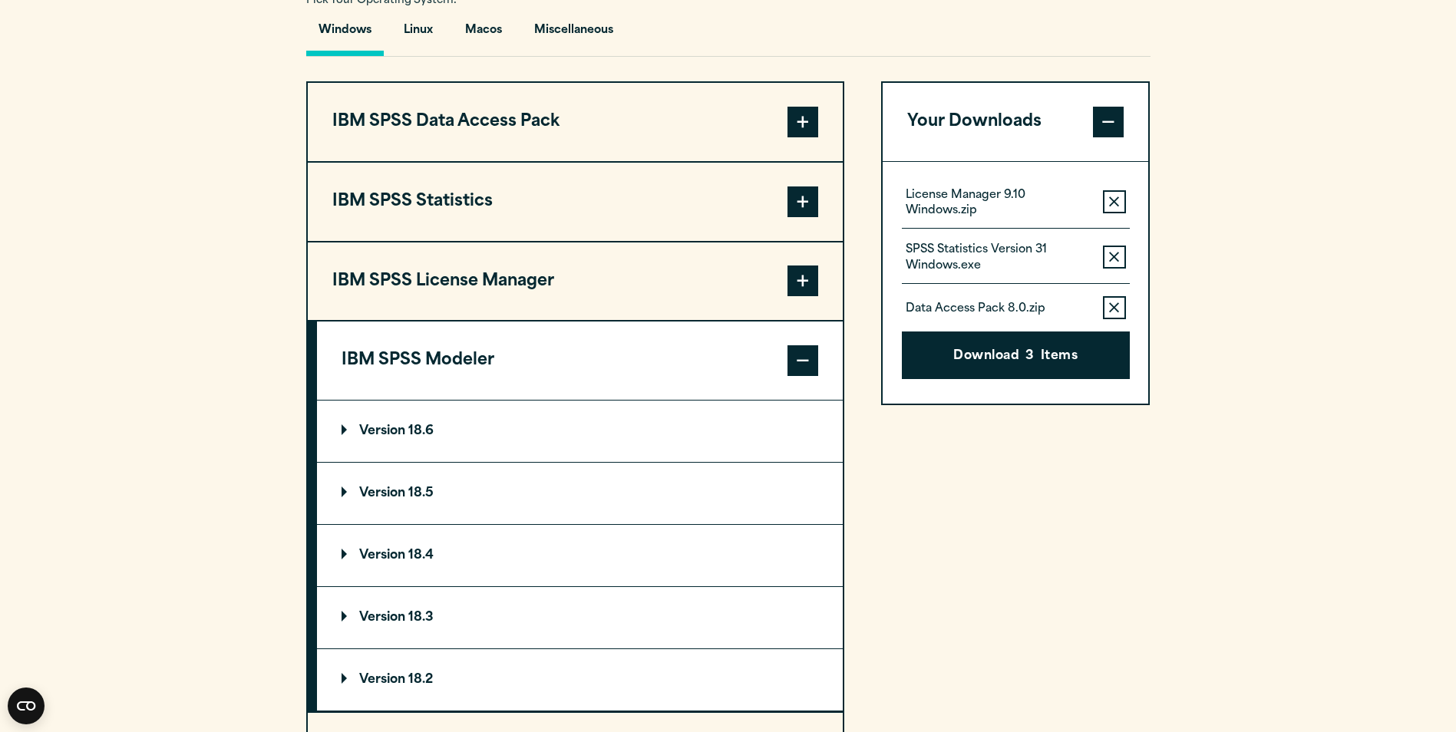
scroll to position [1087, 0]
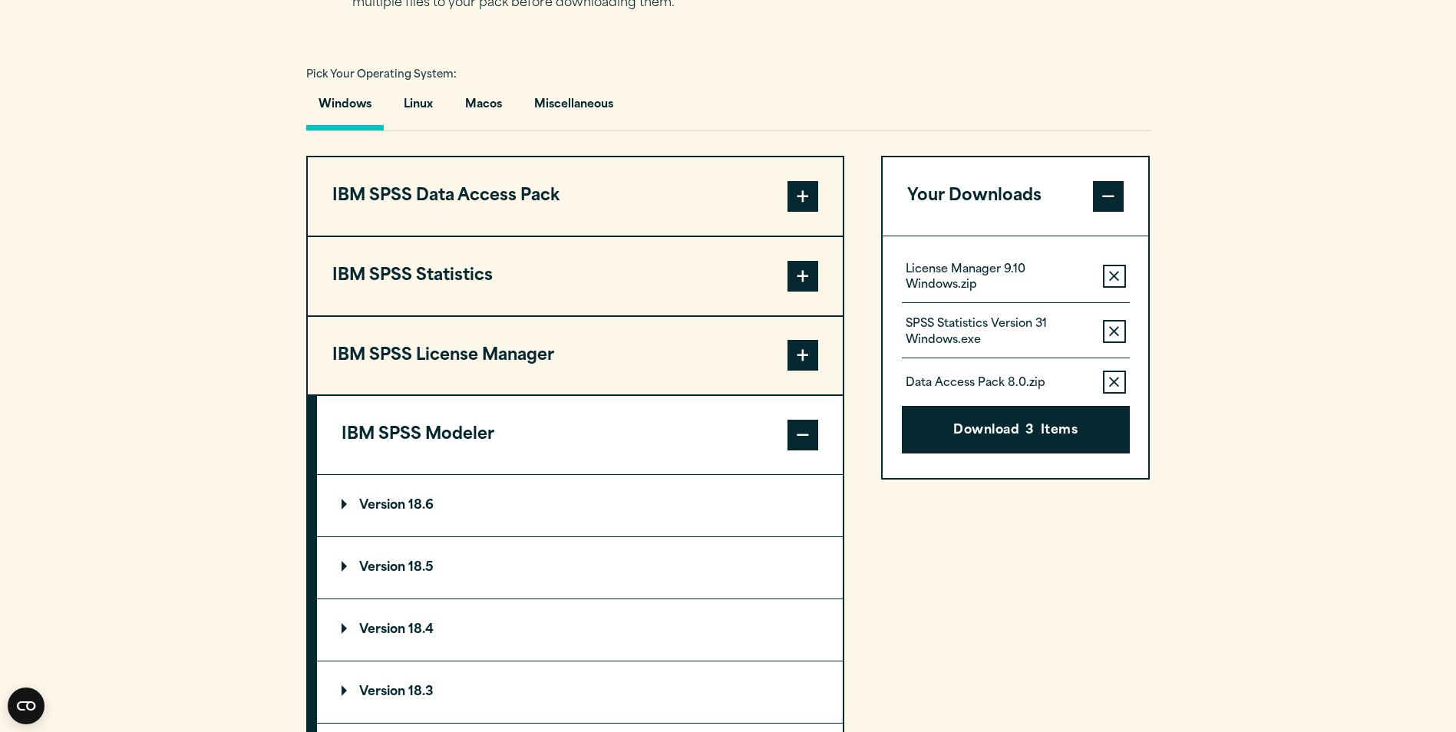
click at [601, 322] on button "IBM SPSS License Manager" at bounding box center [575, 356] width 535 height 78
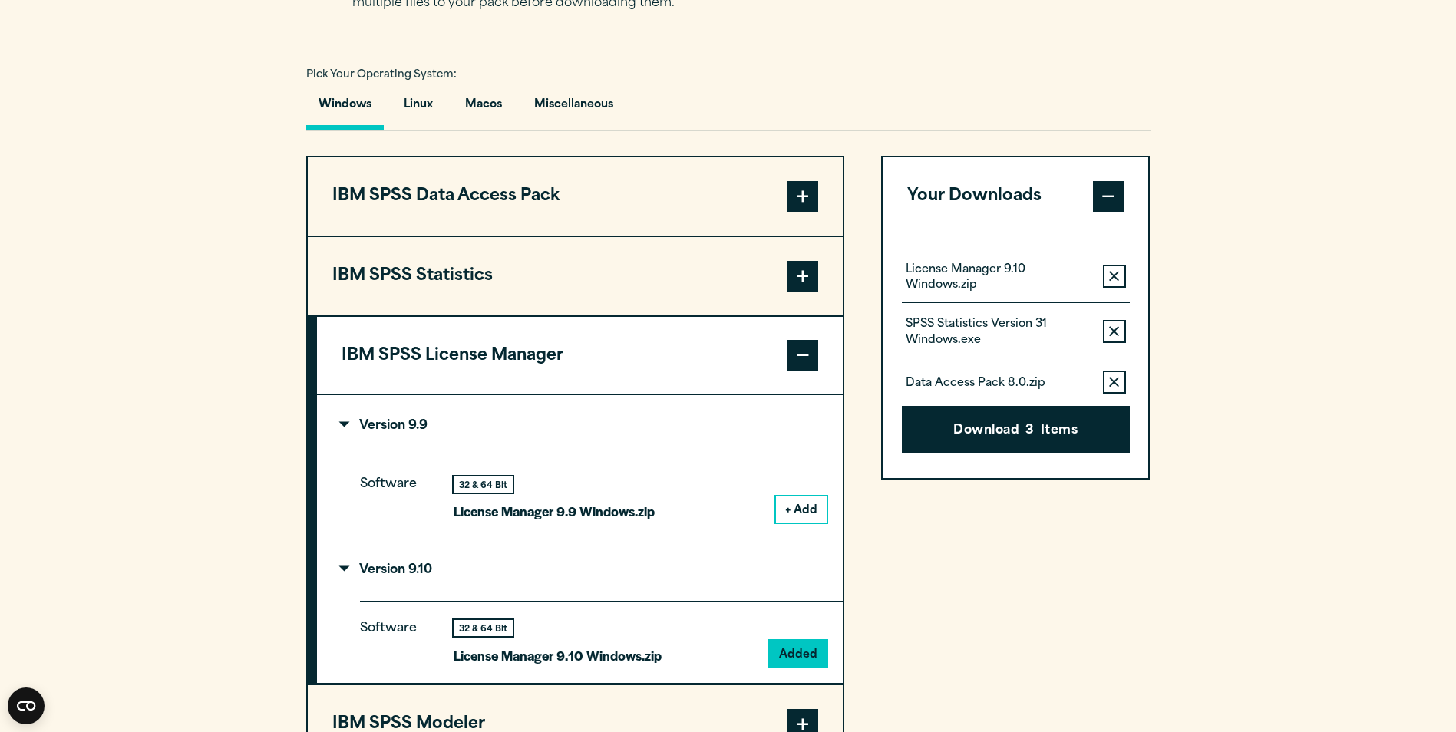
click at [612, 283] on button "IBM SPSS Statistics" at bounding box center [575, 276] width 535 height 78
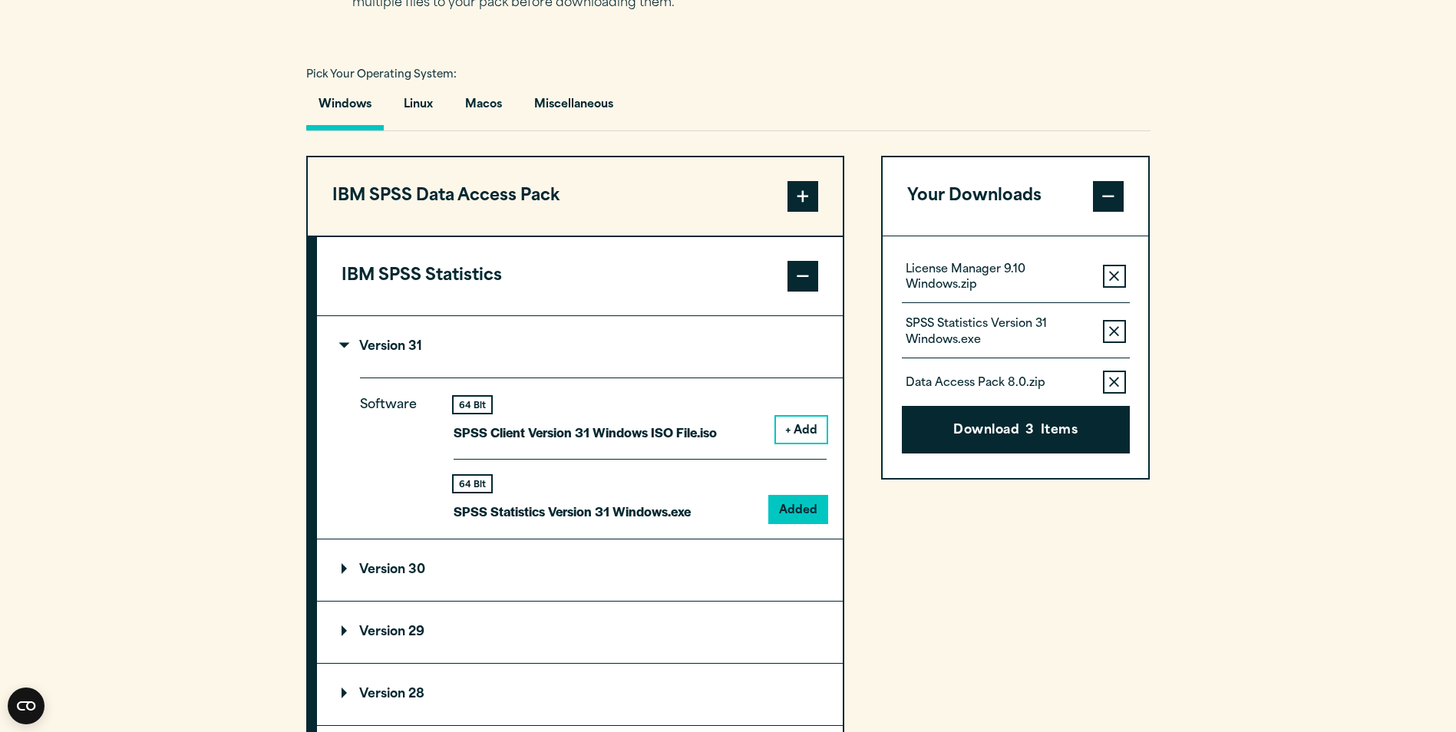
click at [374, 345] on p "Version 31" at bounding box center [381, 347] width 81 height 12
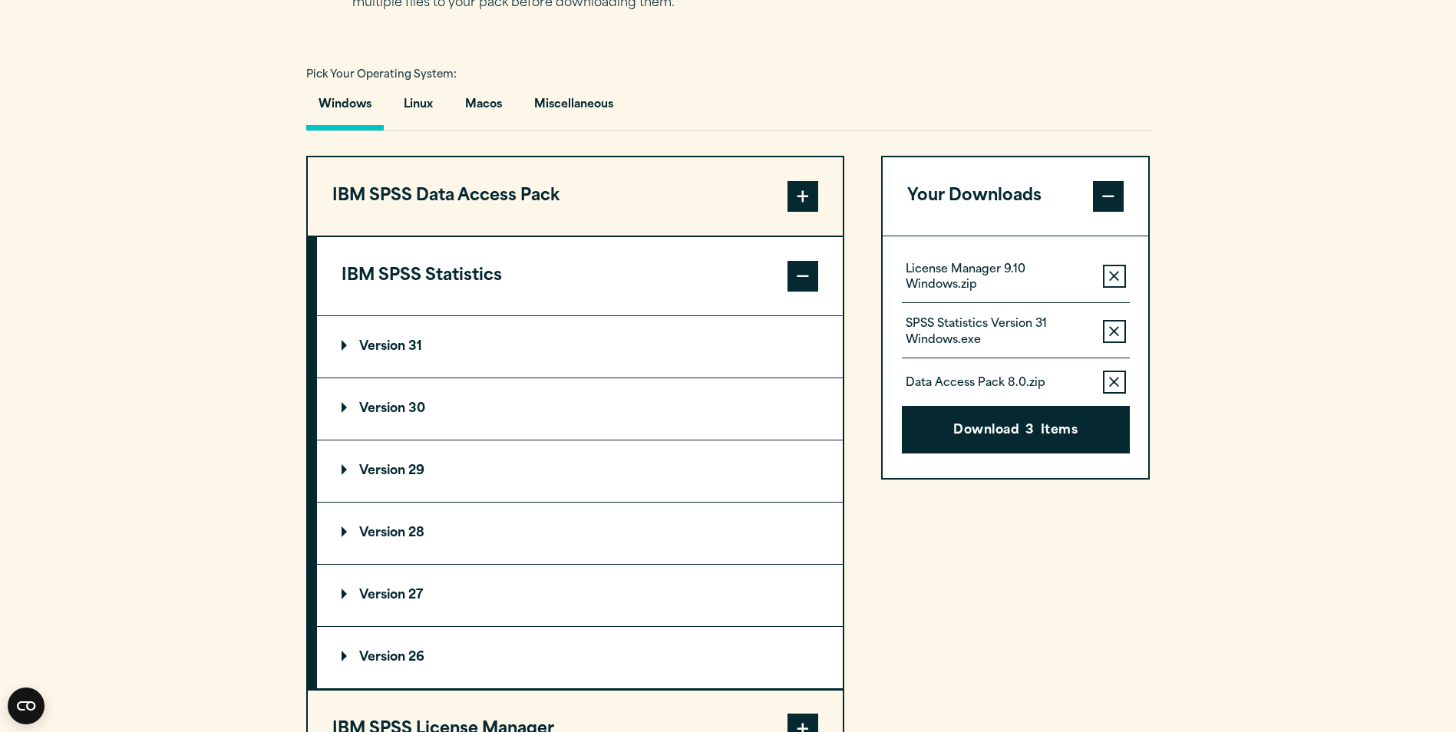
click at [374, 345] on p "Version 31" at bounding box center [381, 347] width 81 height 12
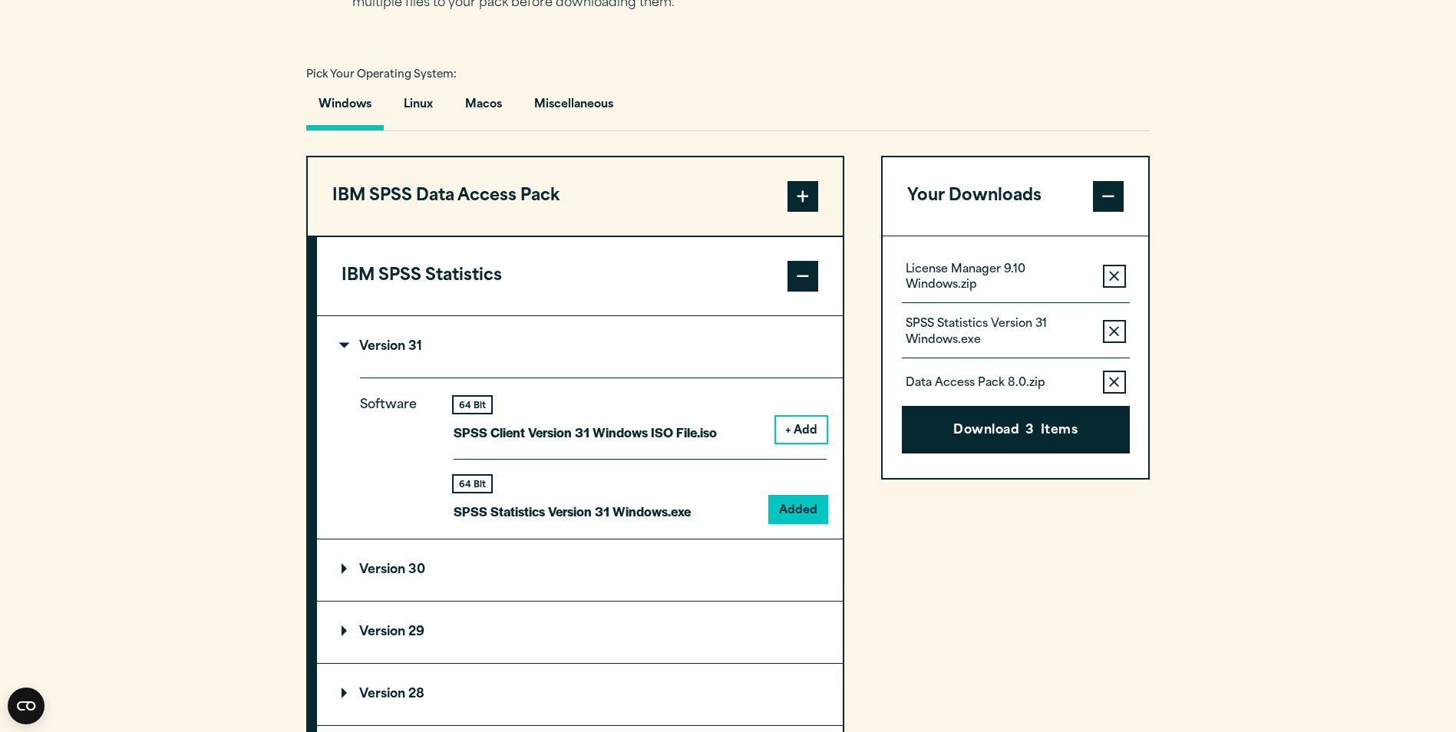
click at [374, 345] on p "Version 31" at bounding box center [381, 347] width 81 height 12
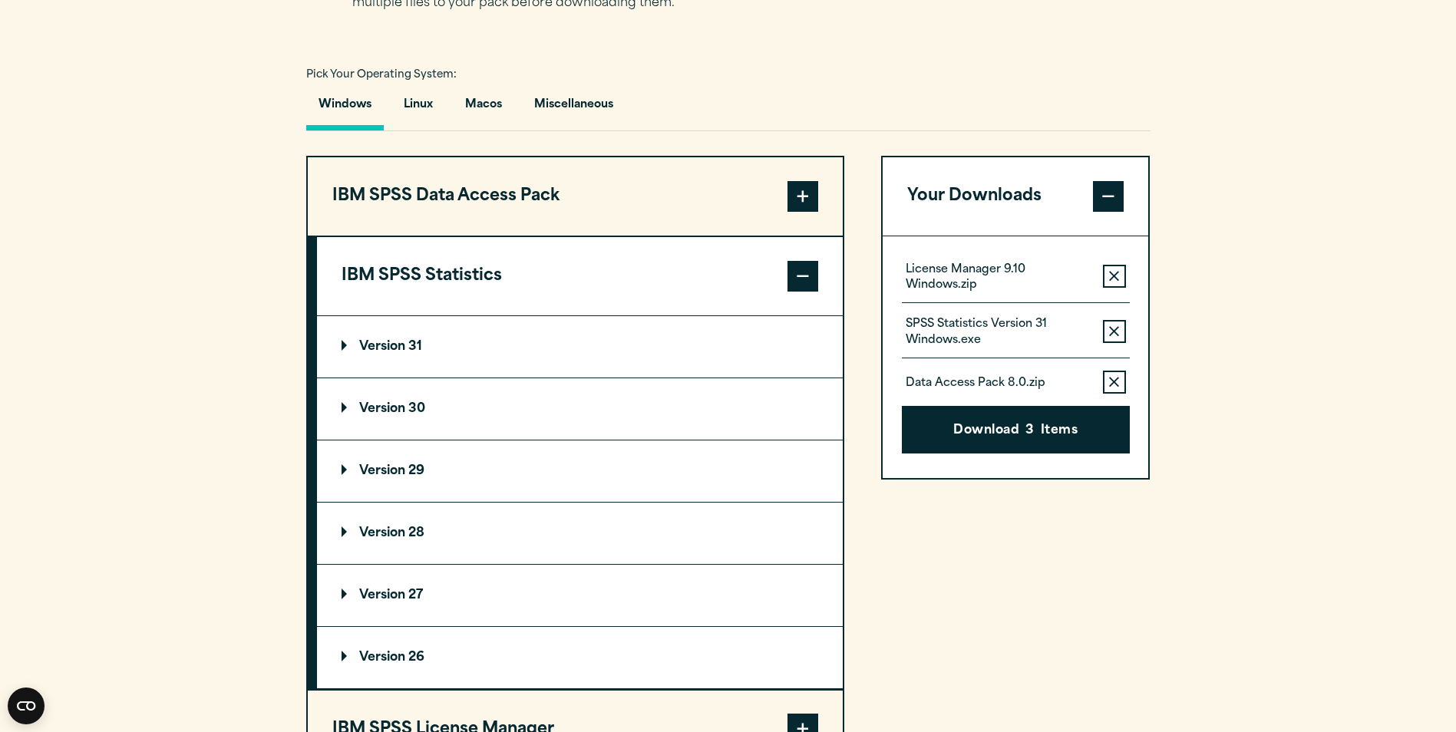
click at [391, 416] on summary "Version 30" at bounding box center [580, 408] width 526 height 61
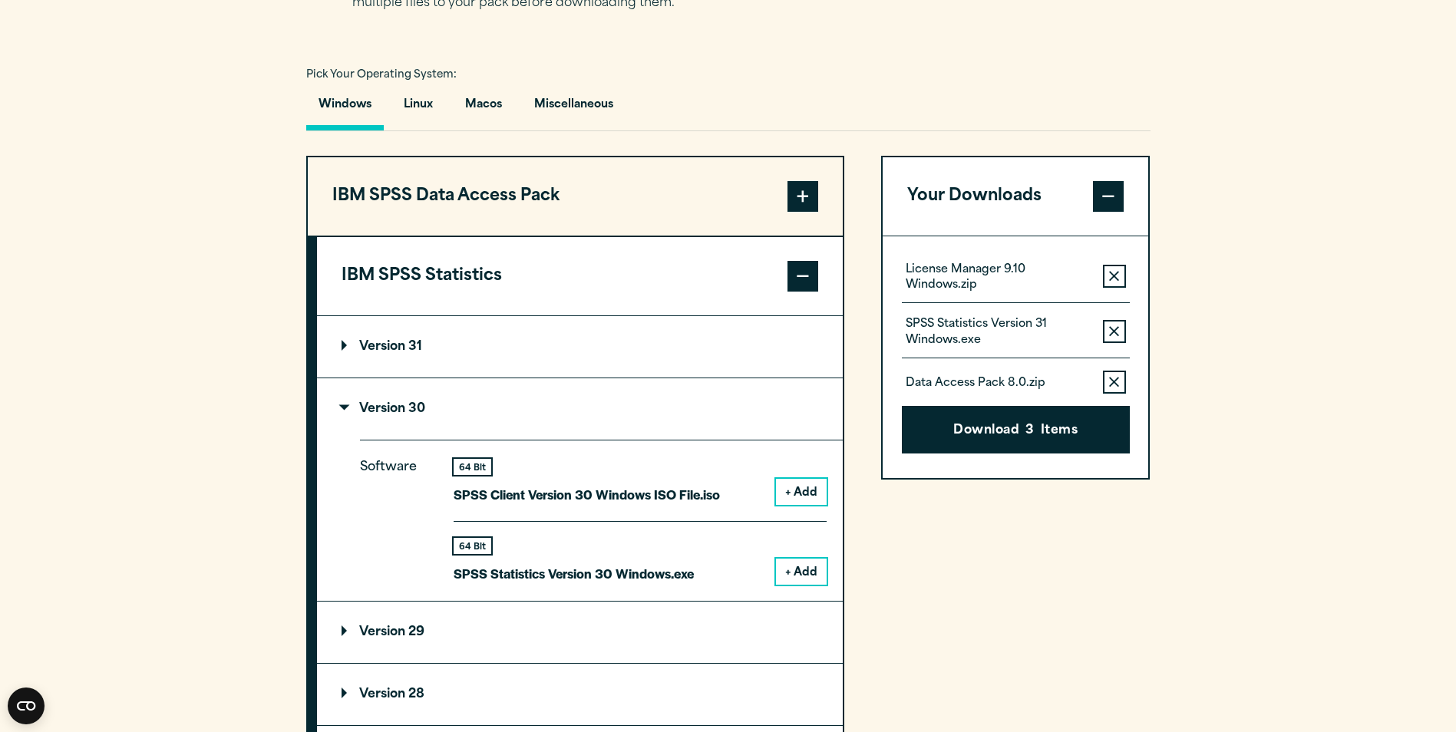
click at [810, 564] on button "+ Add" at bounding box center [801, 572] width 51 height 26
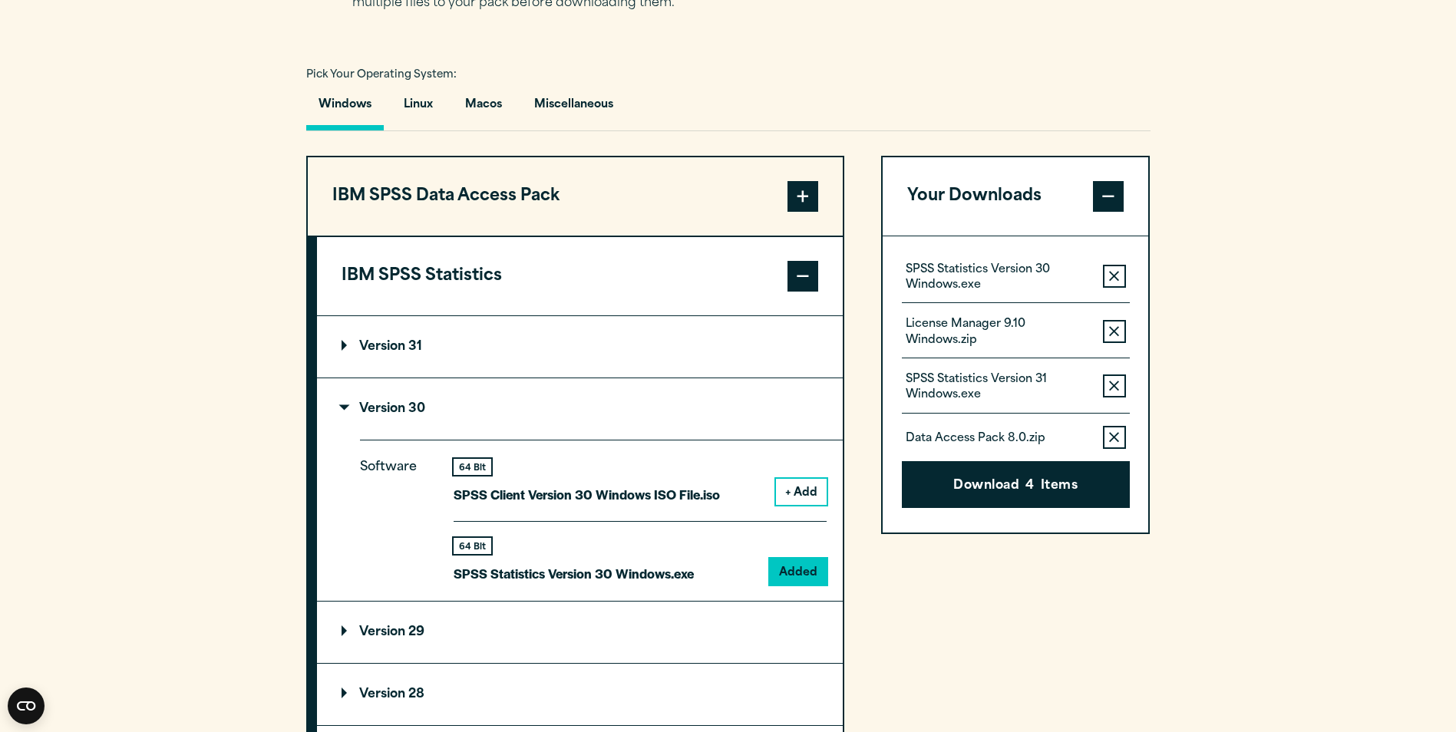
click at [1113, 391] on icon "button" at bounding box center [1114, 386] width 10 height 11
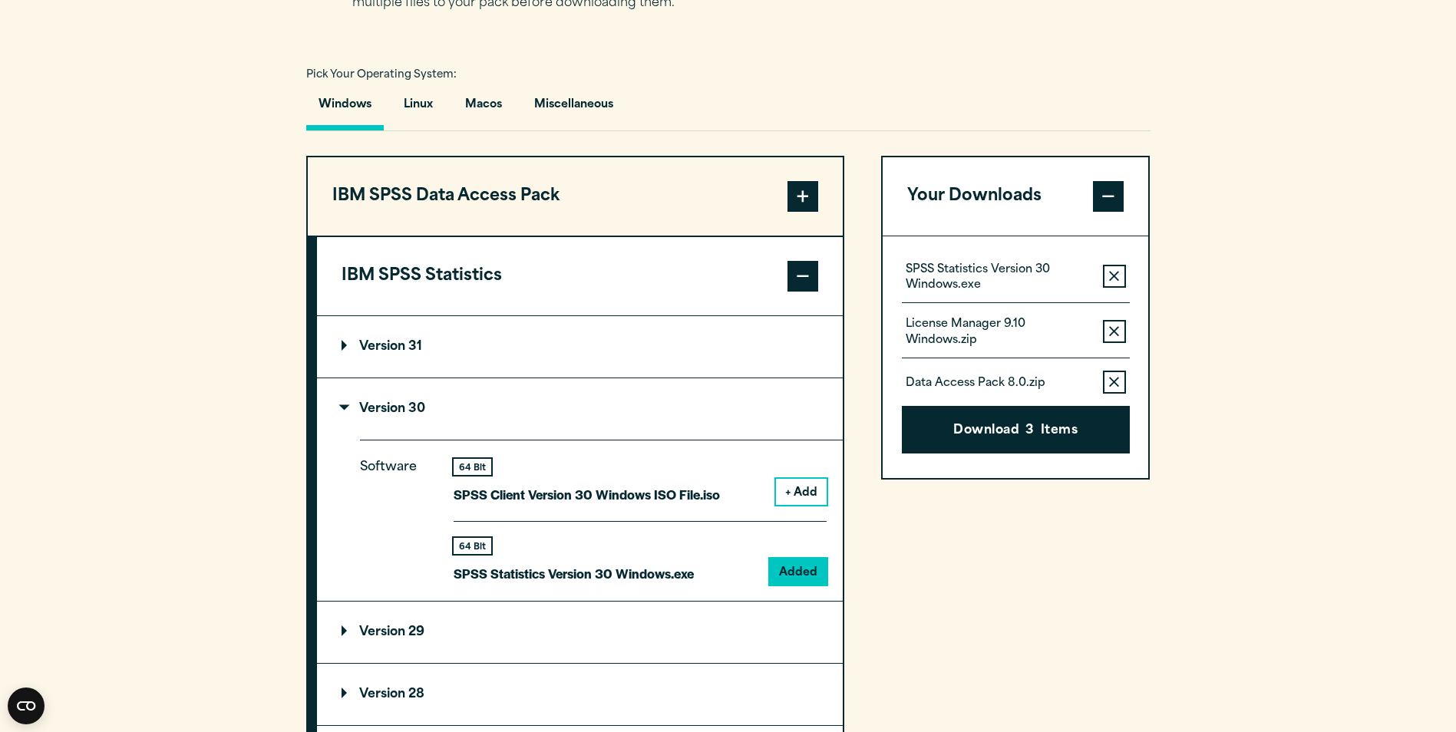
click at [1125, 323] on button "Remove this item from your software download list" at bounding box center [1114, 331] width 23 height 23
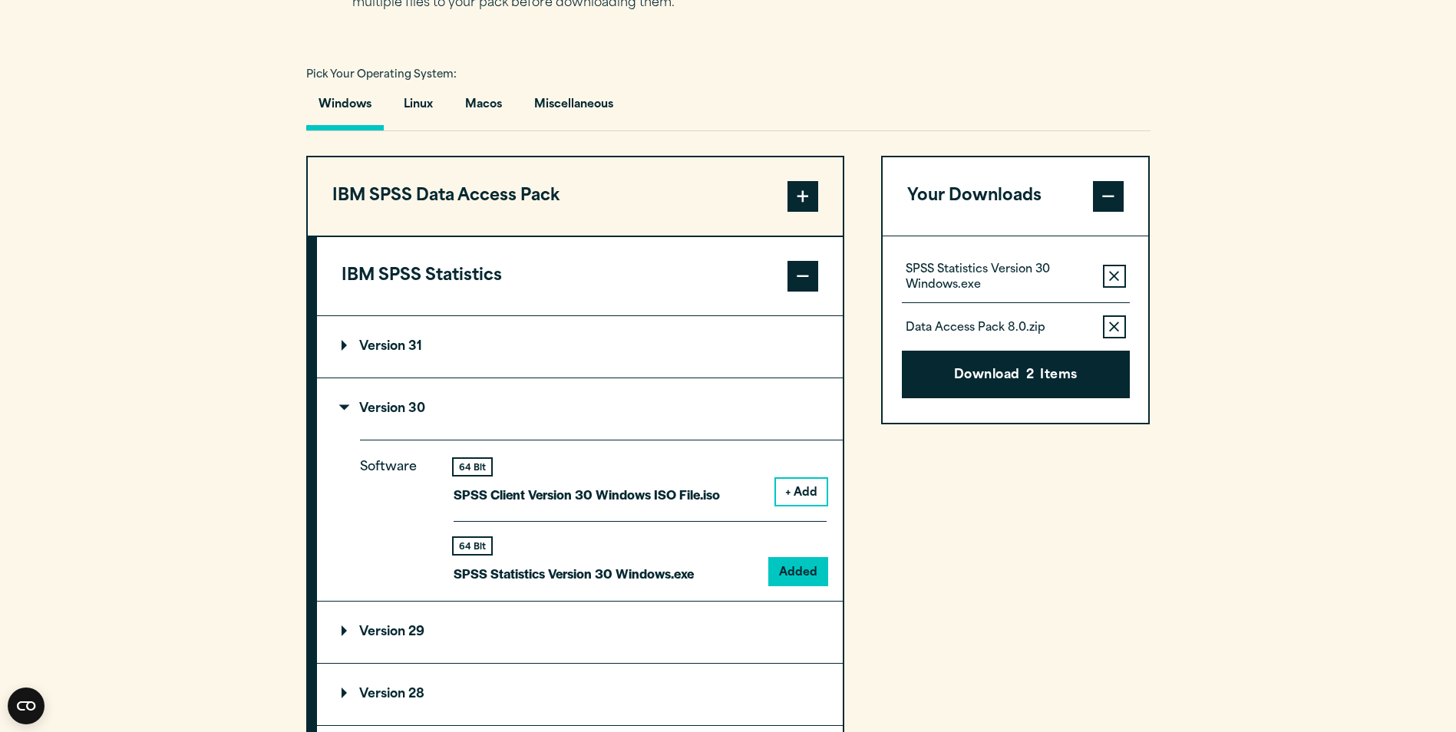
click at [1110, 265] on button "Remove this item from your software download list" at bounding box center [1114, 276] width 23 height 23
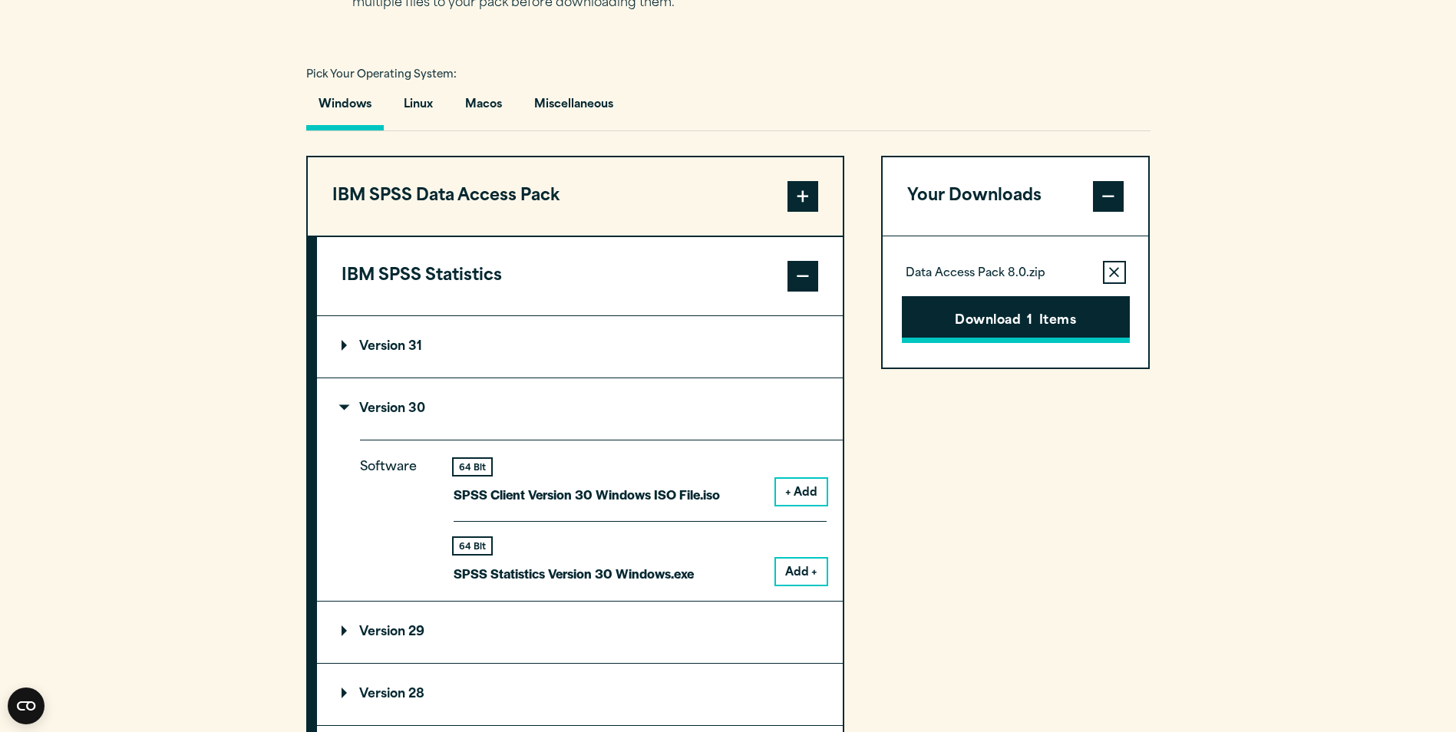
click at [1045, 318] on button "Download 1 Items" at bounding box center [1016, 320] width 228 height 48
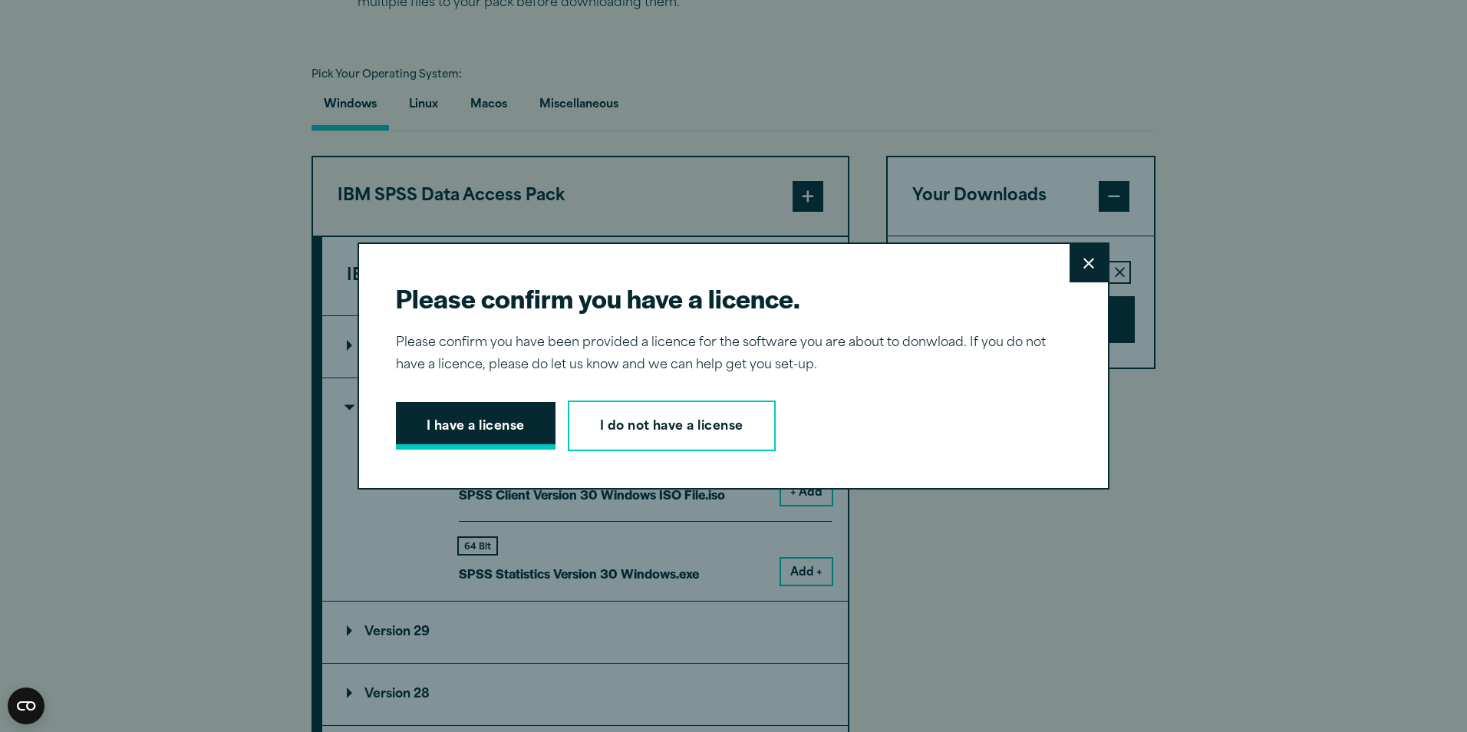
click at [473, 442] on button "I have a license" at bounding box center [476, 426] width 160 height 48
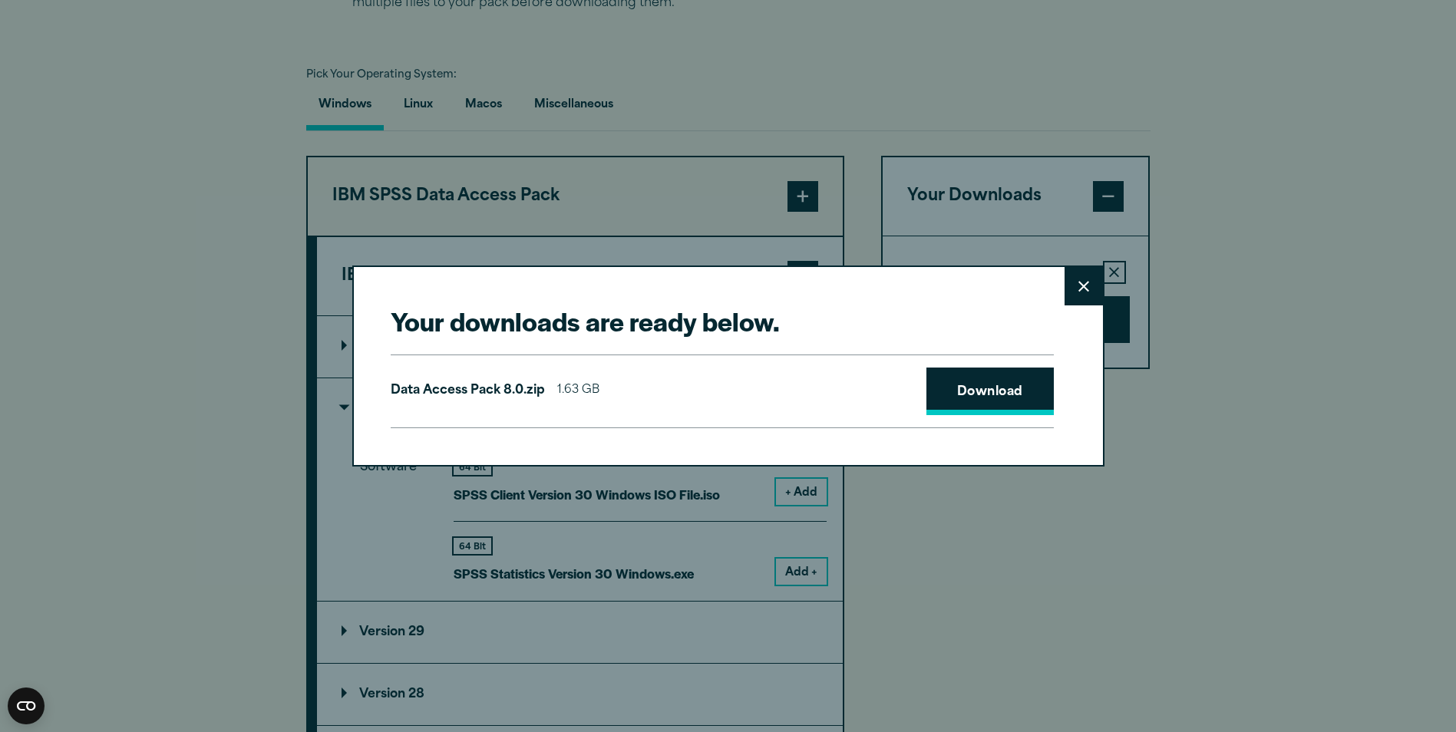
click at [975, 391] on link "Download" at bounding box center [989, 392] width 127 height 48
click at [1095, 296] on button "Close" at bounding box center [1083, 286] width 38 height 38
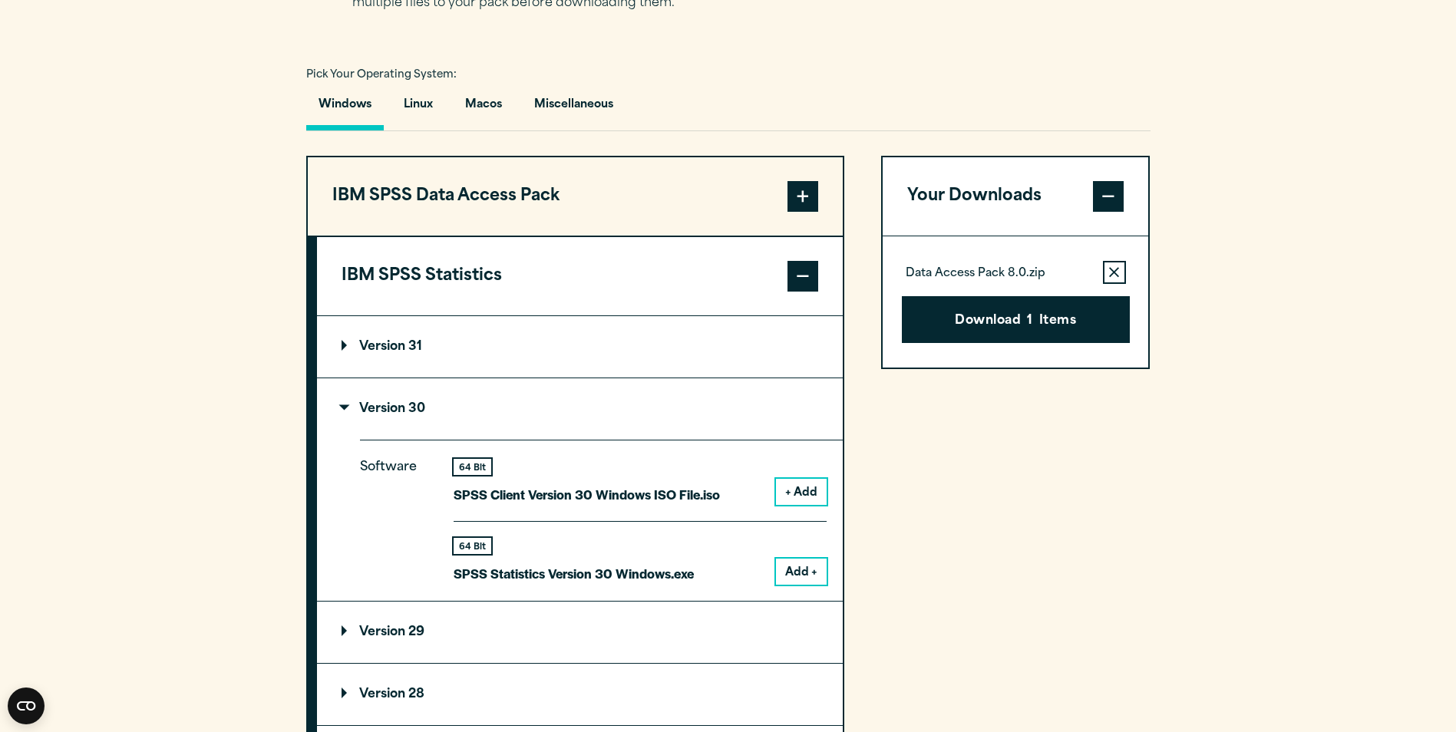
click at [803, 571] on button "Add +" at bounding box center [801, 572] width 51 height 26
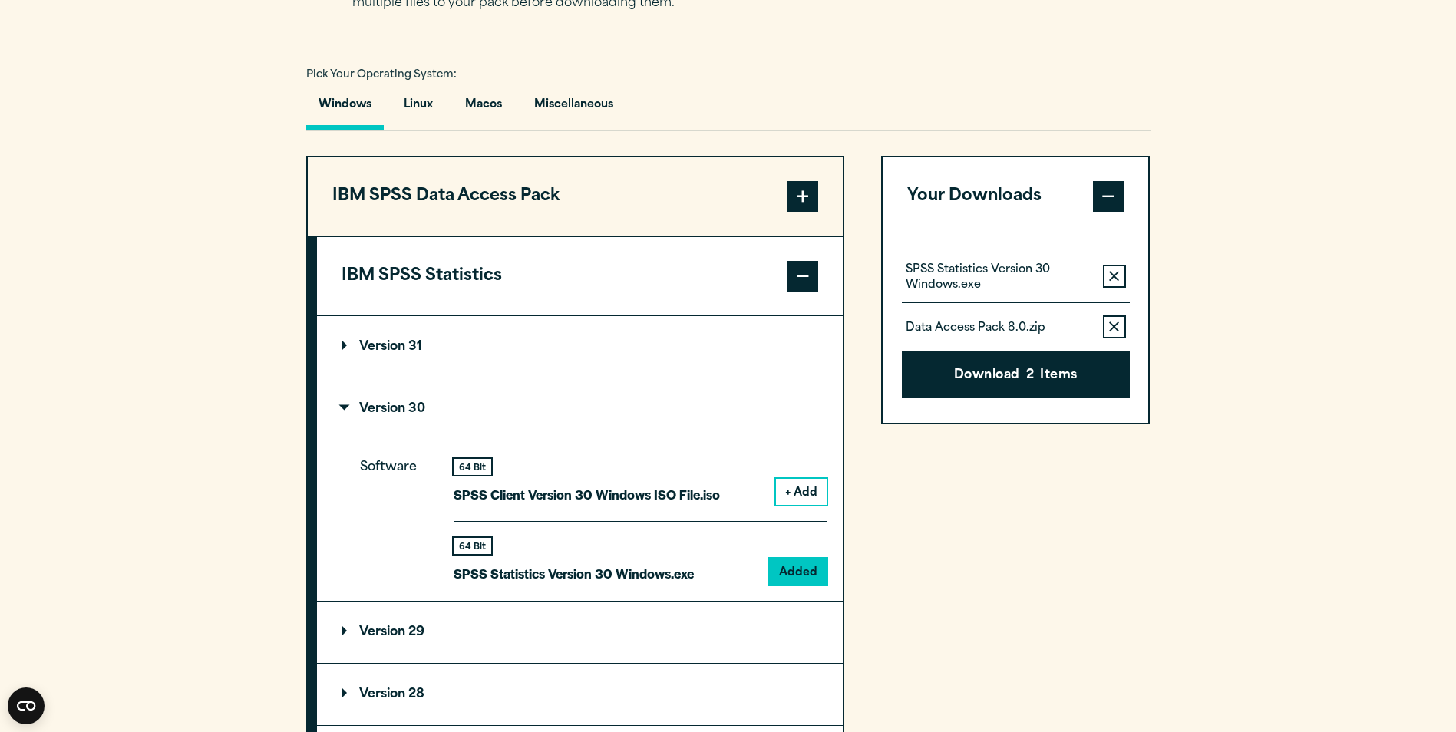
click at [1110, 328] on icon "button" at bounding box center [1114, 327] width 10 height 11
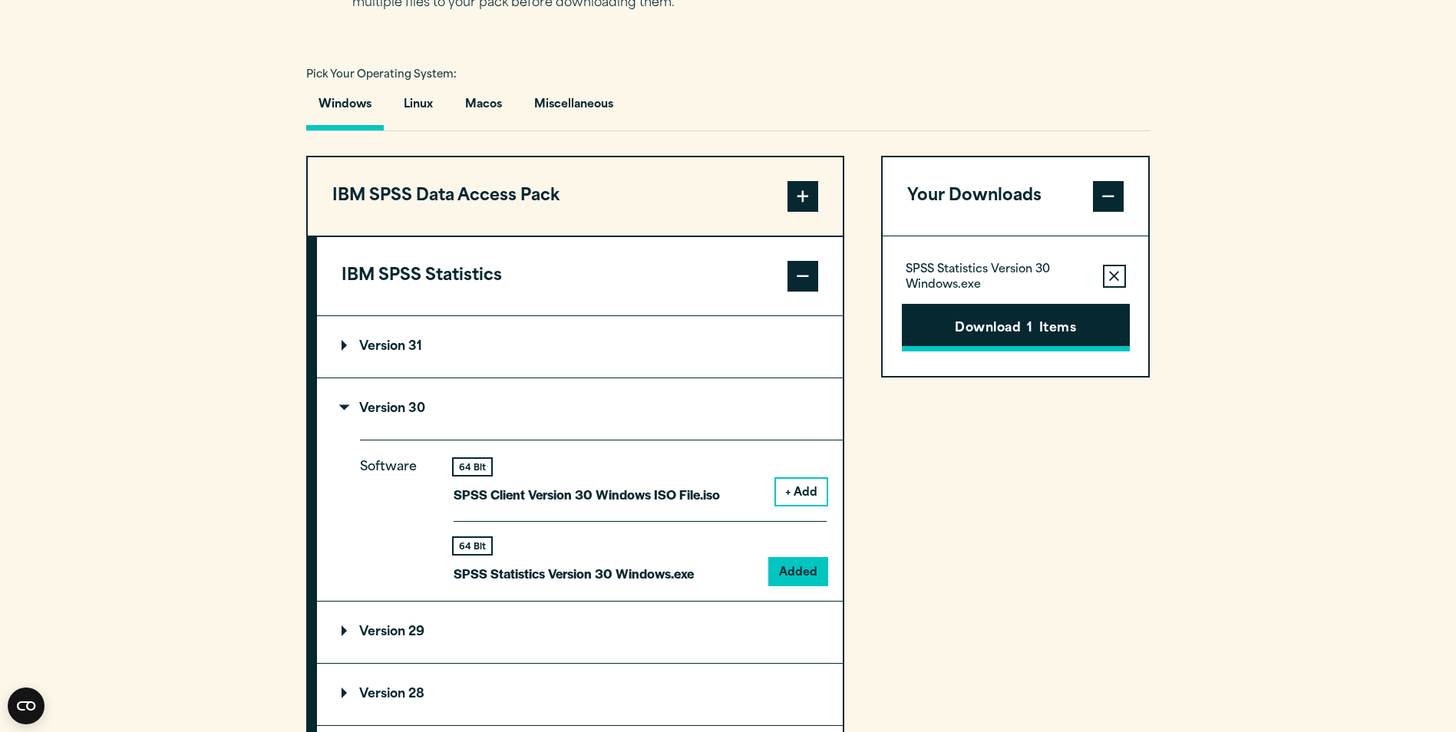
click at [1087, 334] on button "Download 1 Items" at bounding box center [1016, 328] width 228 height 48
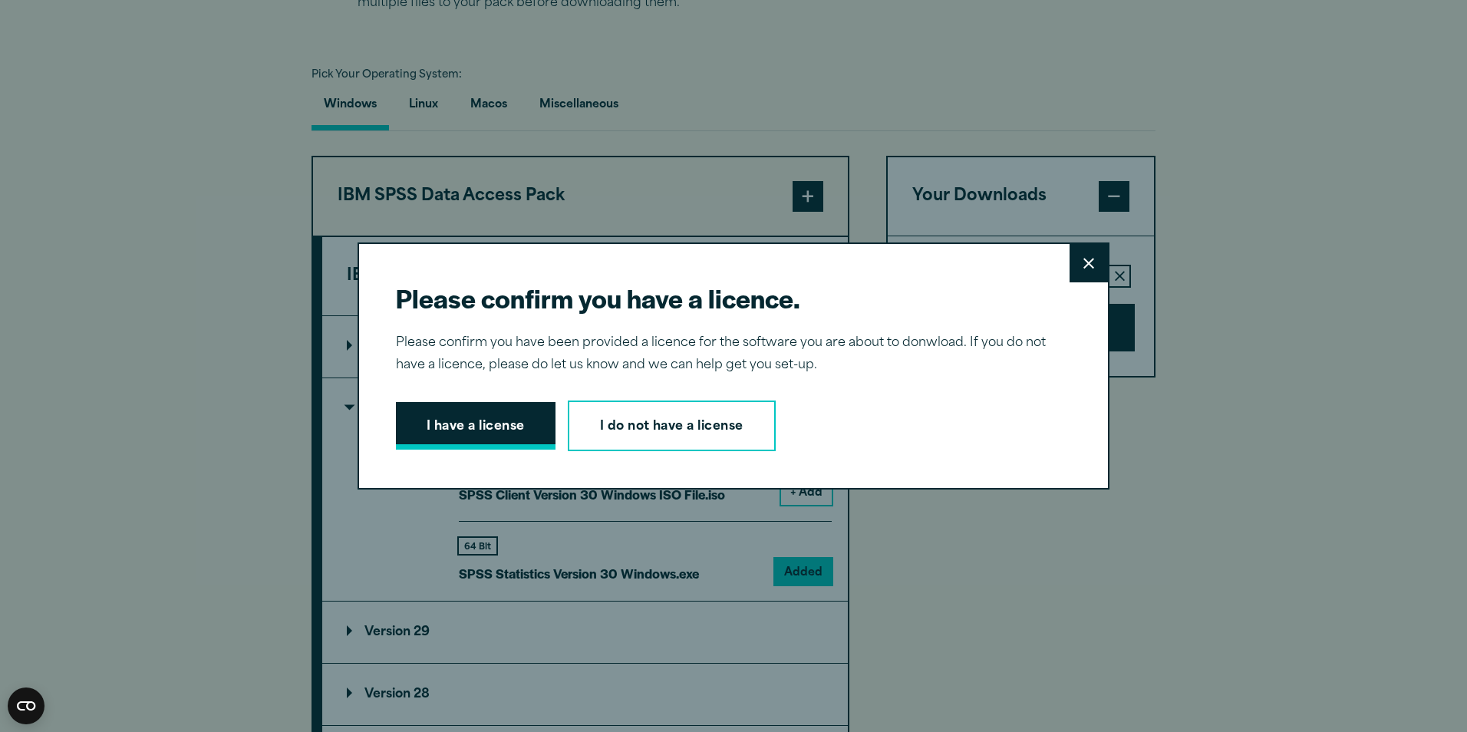
click at [451, 423] on button "I have a license" at bounding box center [476, 426] width 160 height 48
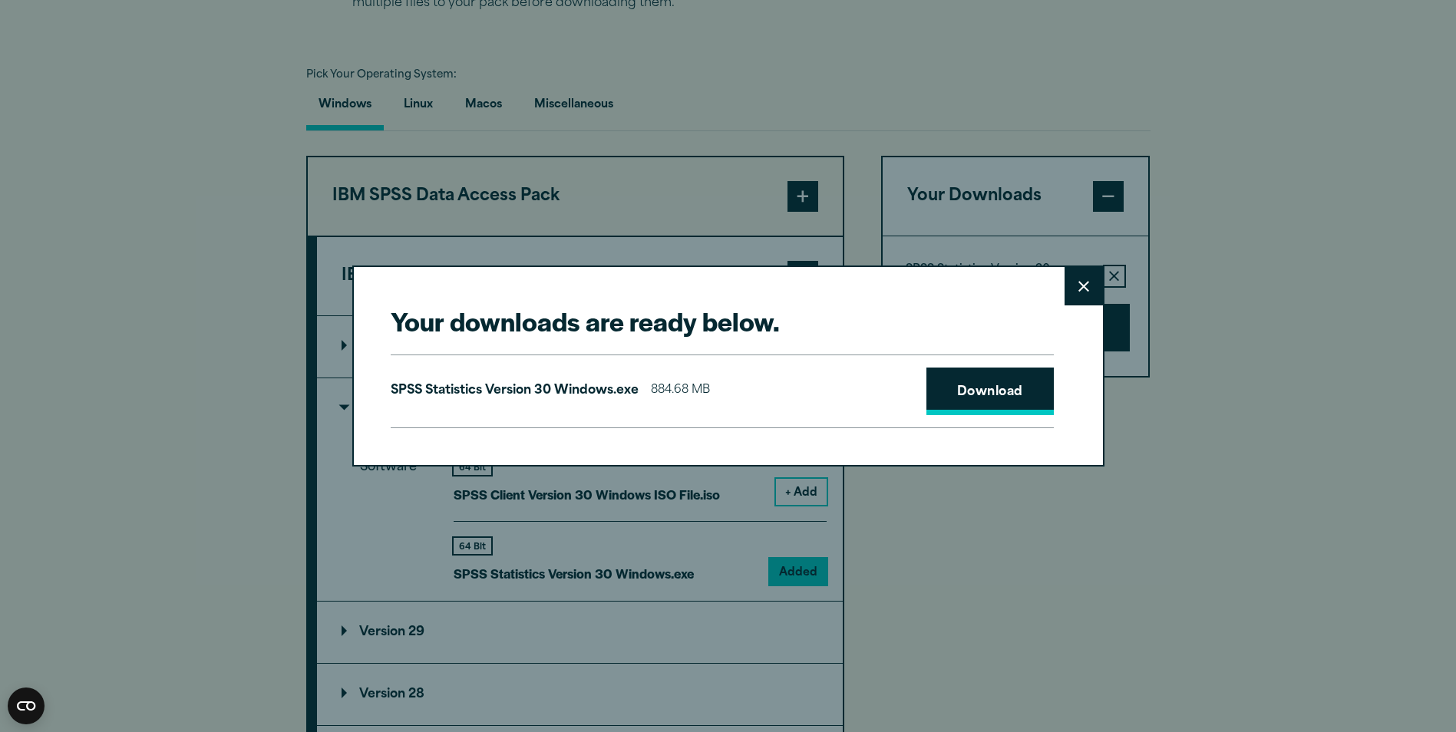
click at [951, 385] on link "Download" at bounding box center [989, 392] width 127 height 48
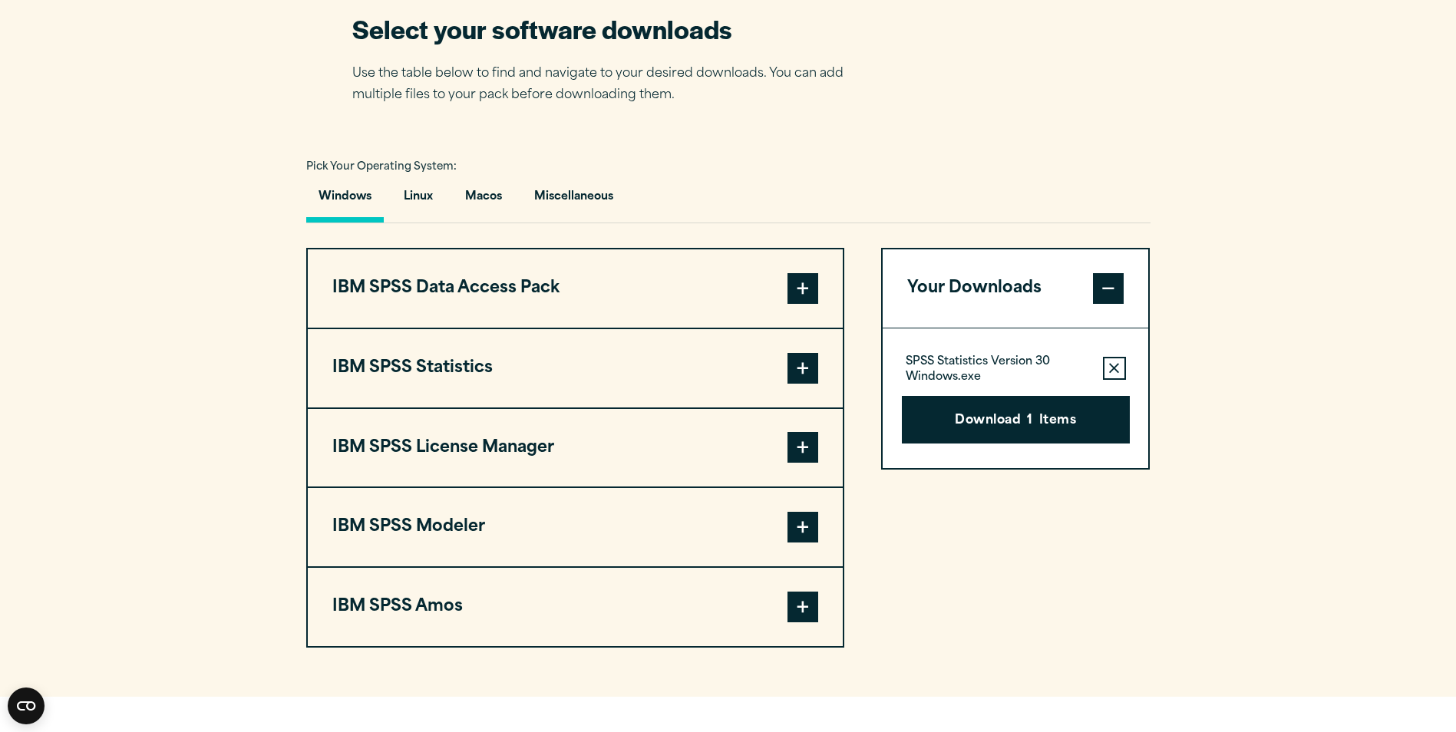
scroll to position [1087, 0]
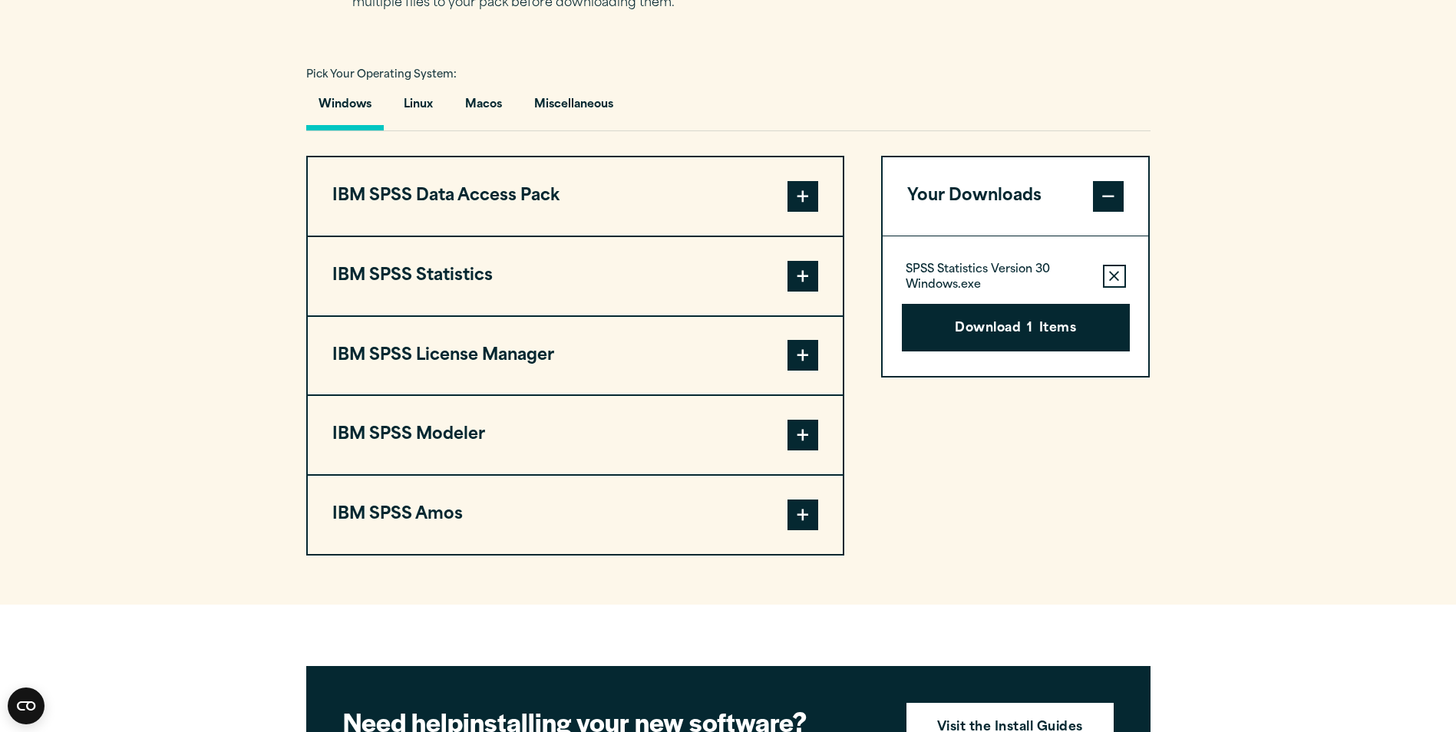
click at [479, 239] on button "IBM SPSS License Manager" at bounding box center [575, 356] width 535 height 78
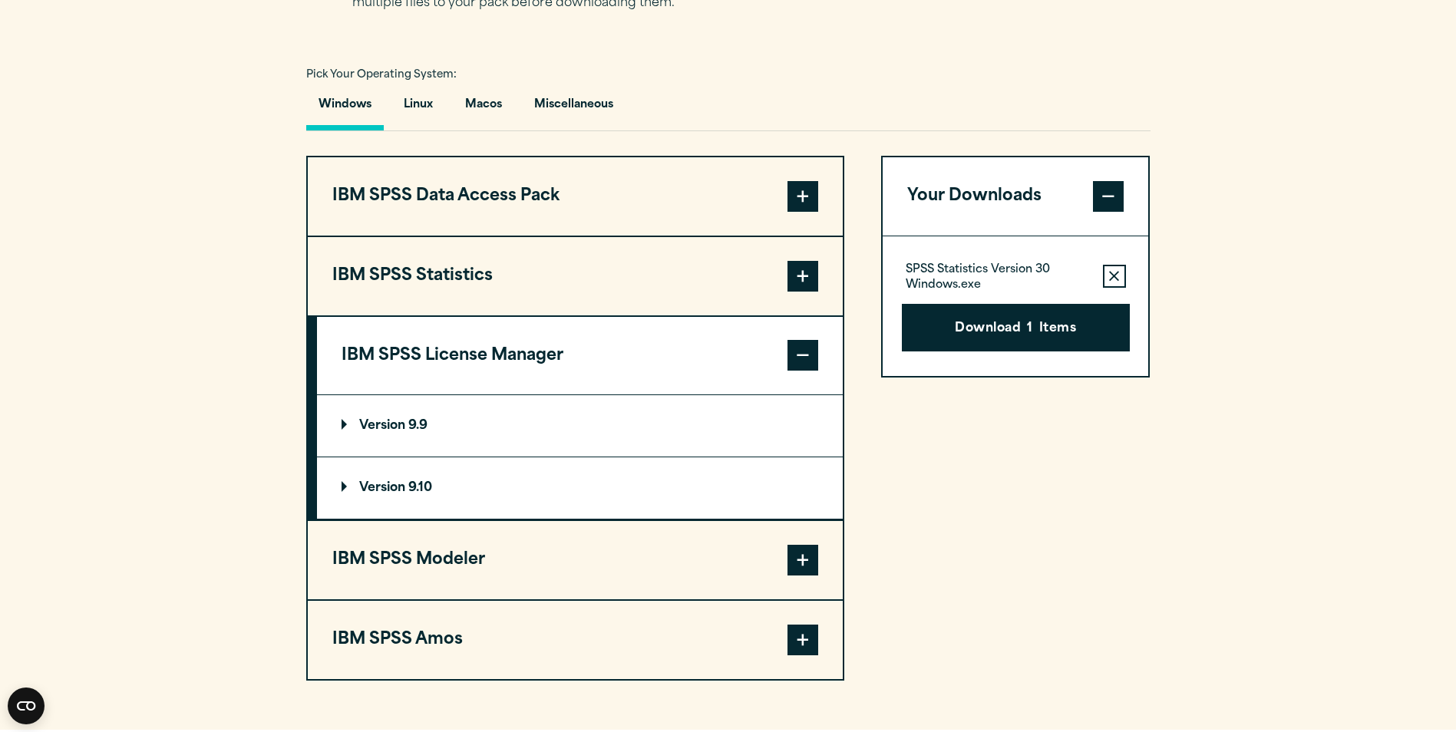
click at [395, 239] on p "Version 9.9" at bounding box center [384, 426] width 86 height 12
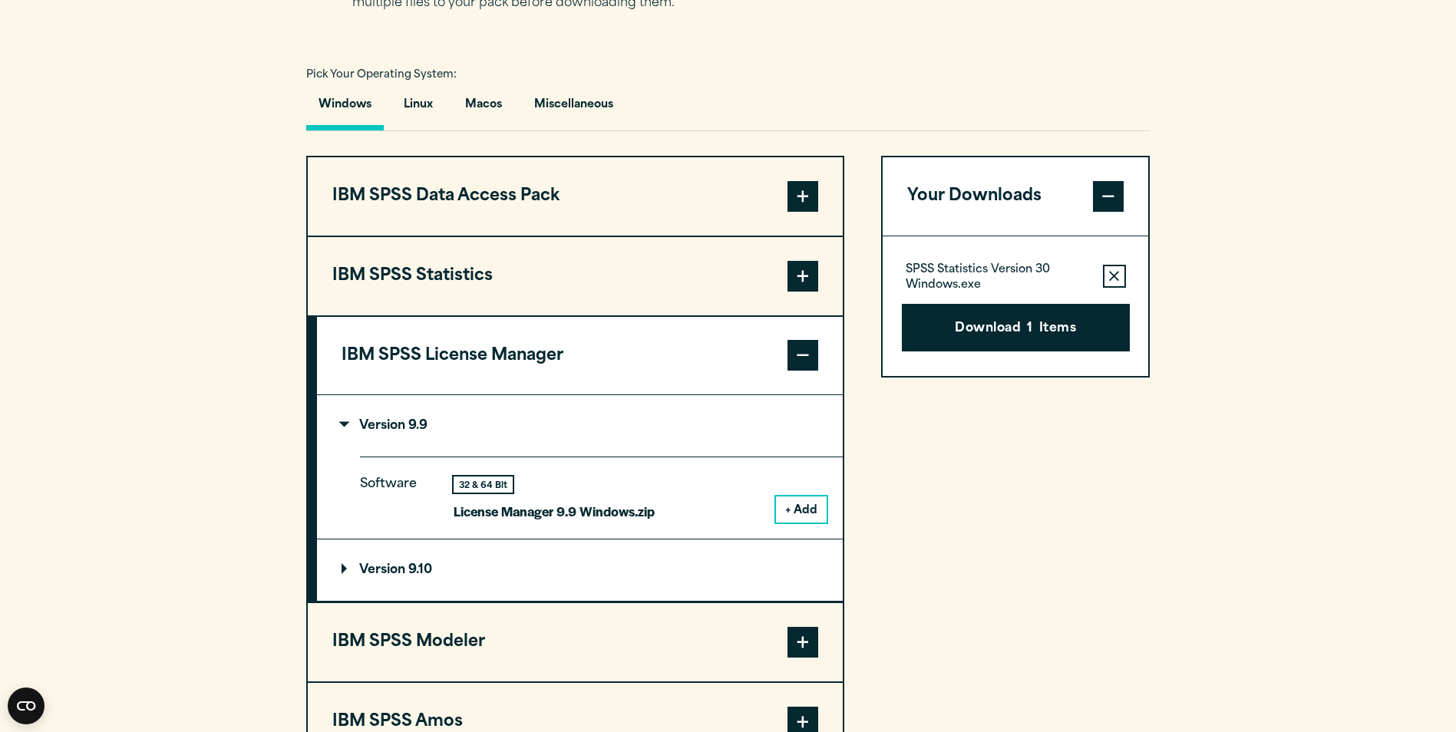
click at [479, 239] on button "+ Add" at bounding box center [801, 509] width 51 height 26
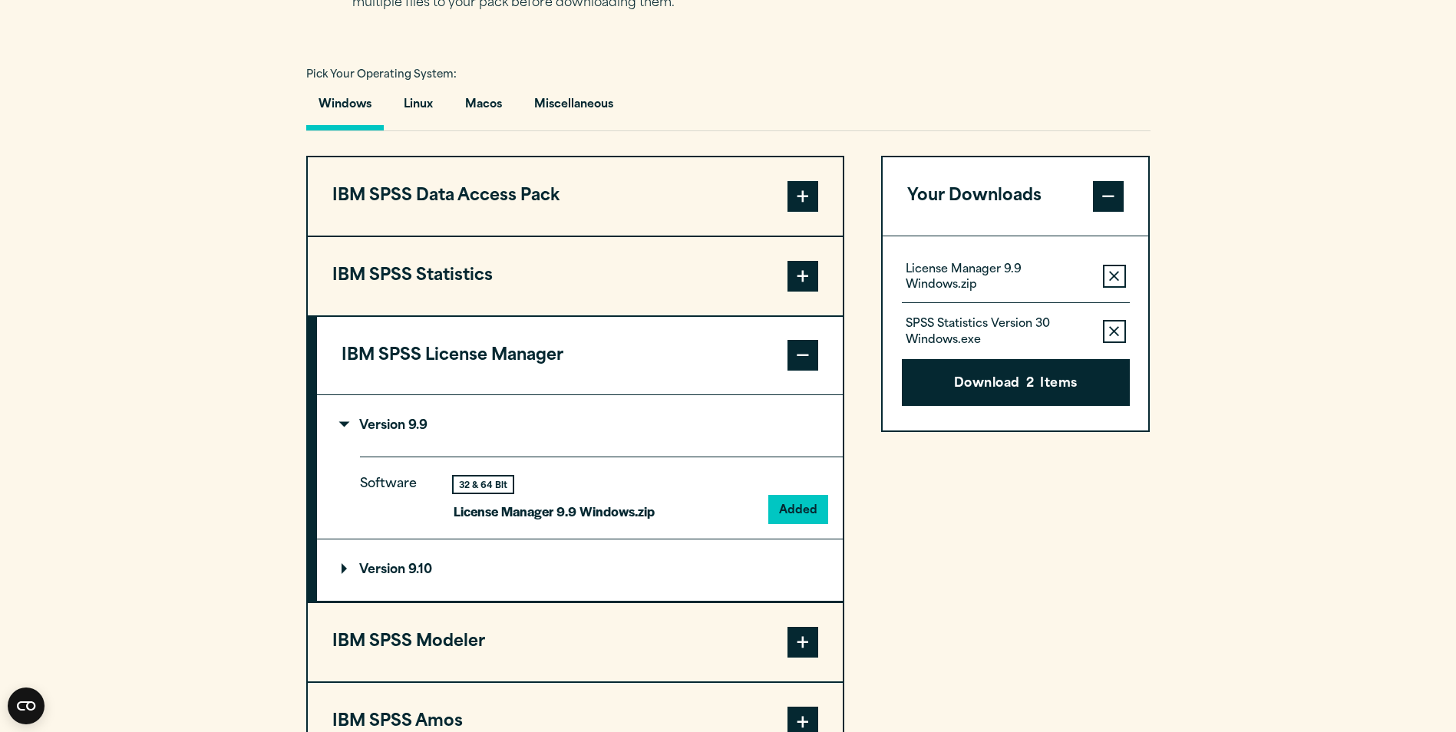
click at [479, 239] on icon "button" at bounding box center [1114, 331] width 10 height 11
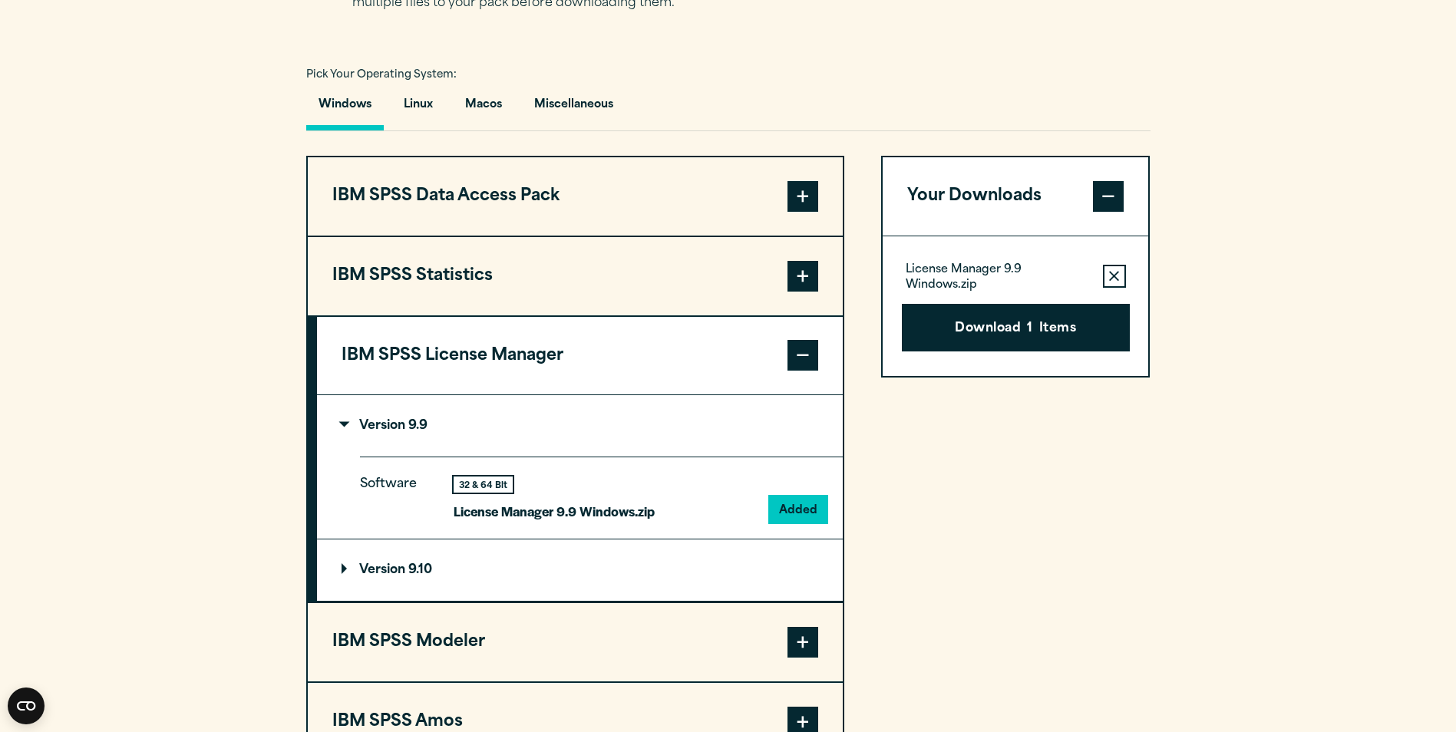
click at [479, 239] on button "IBM SPSS Modeler" at bounding box center [575, 642] width 535 height 78
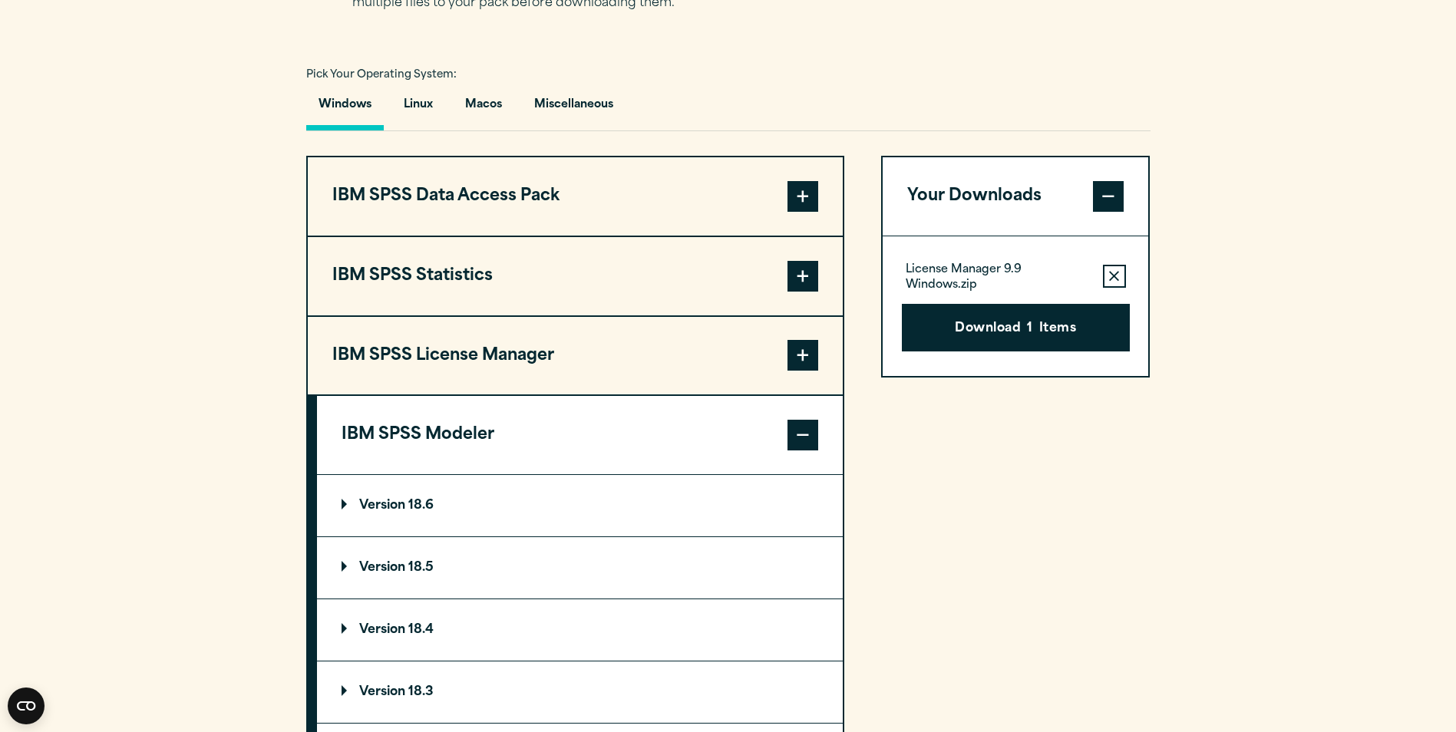
click at [405, 239] on summary "Version 18.5" at bounding box center [580, 567] width 526 height 61
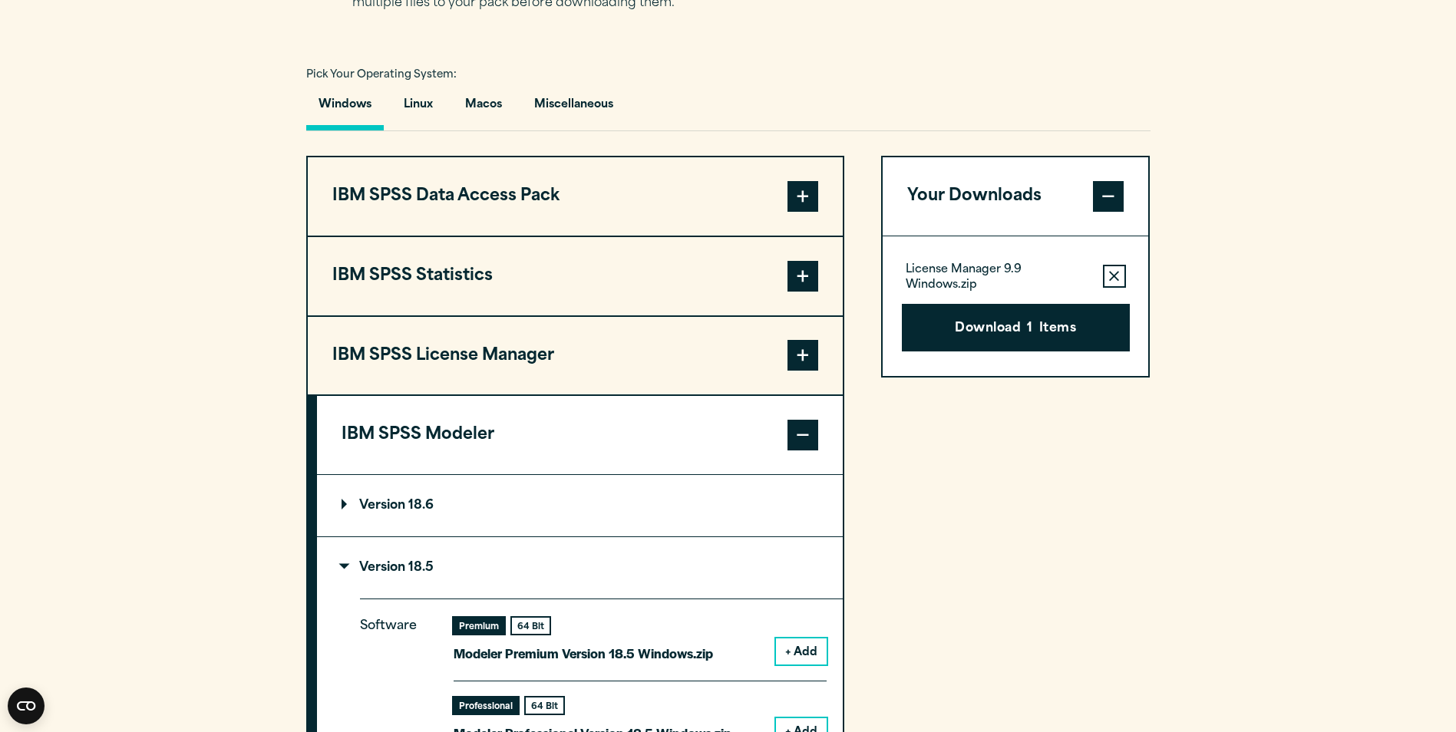
click at [479, 239] on button "+ Add" at bounding box center [801, 651] width 51 height 26
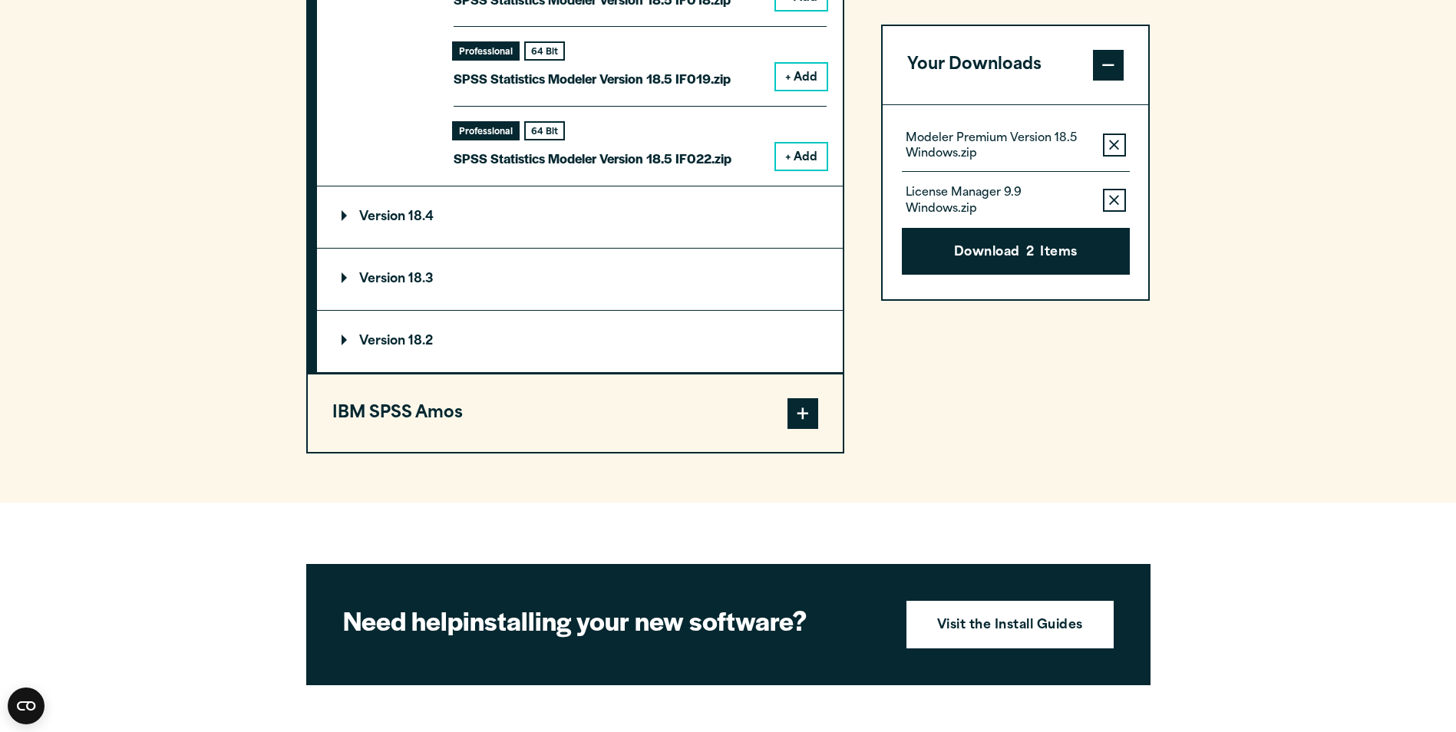
scroll to position [2929, 0]
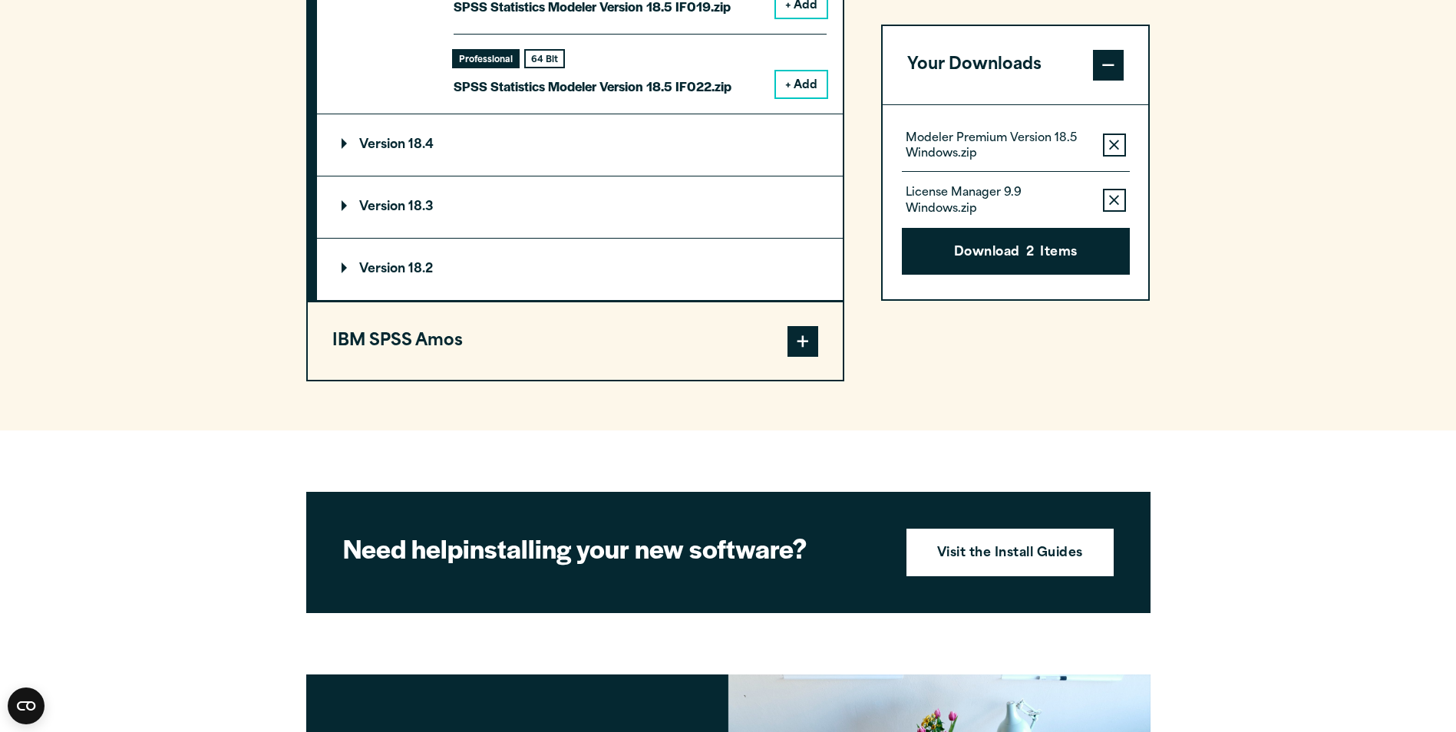
click at [479, 239] on button "IBM SPSS Amos" at bounding box center [575, 341] width 535 height 78
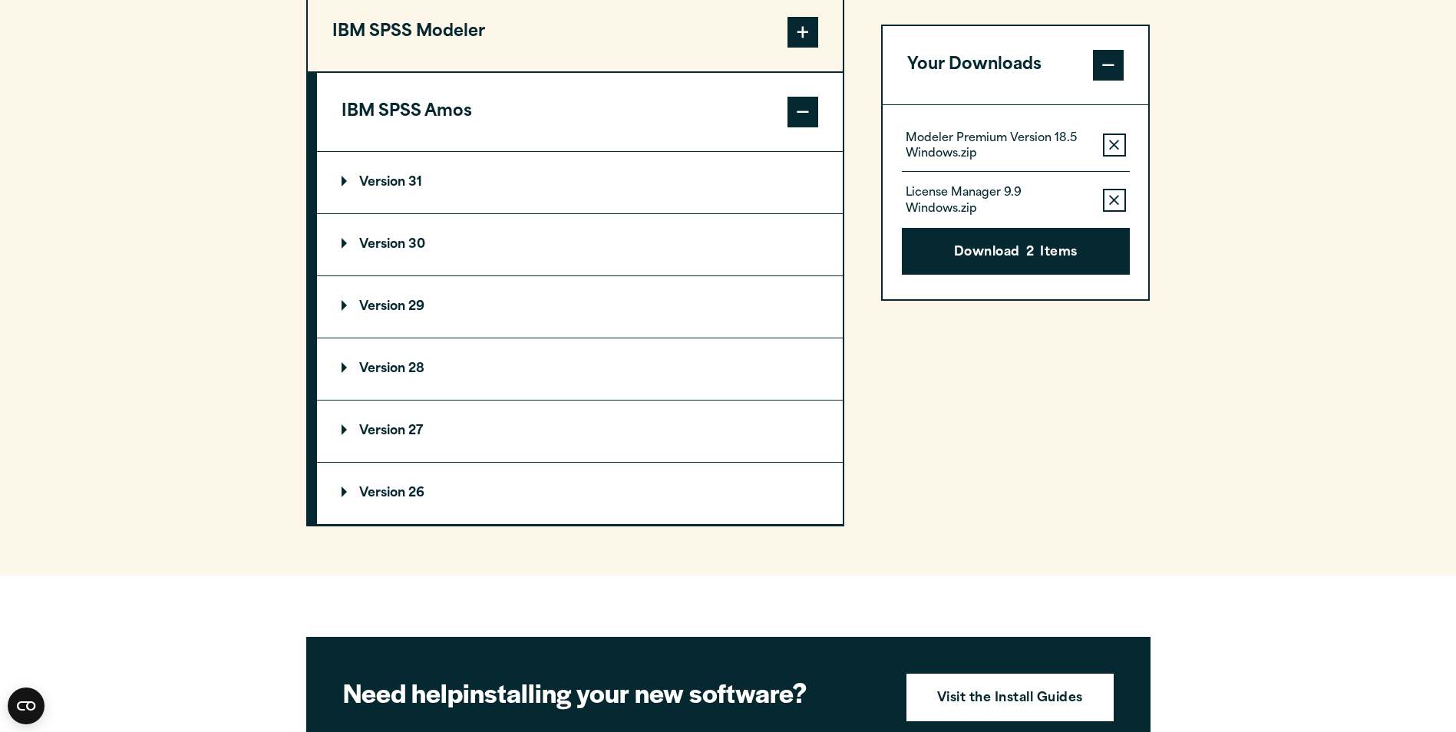
scroll to position [1489, 0]
click at [474, 239] on summary "Version 30" at bounding box center [580, 245] width 526 height 61
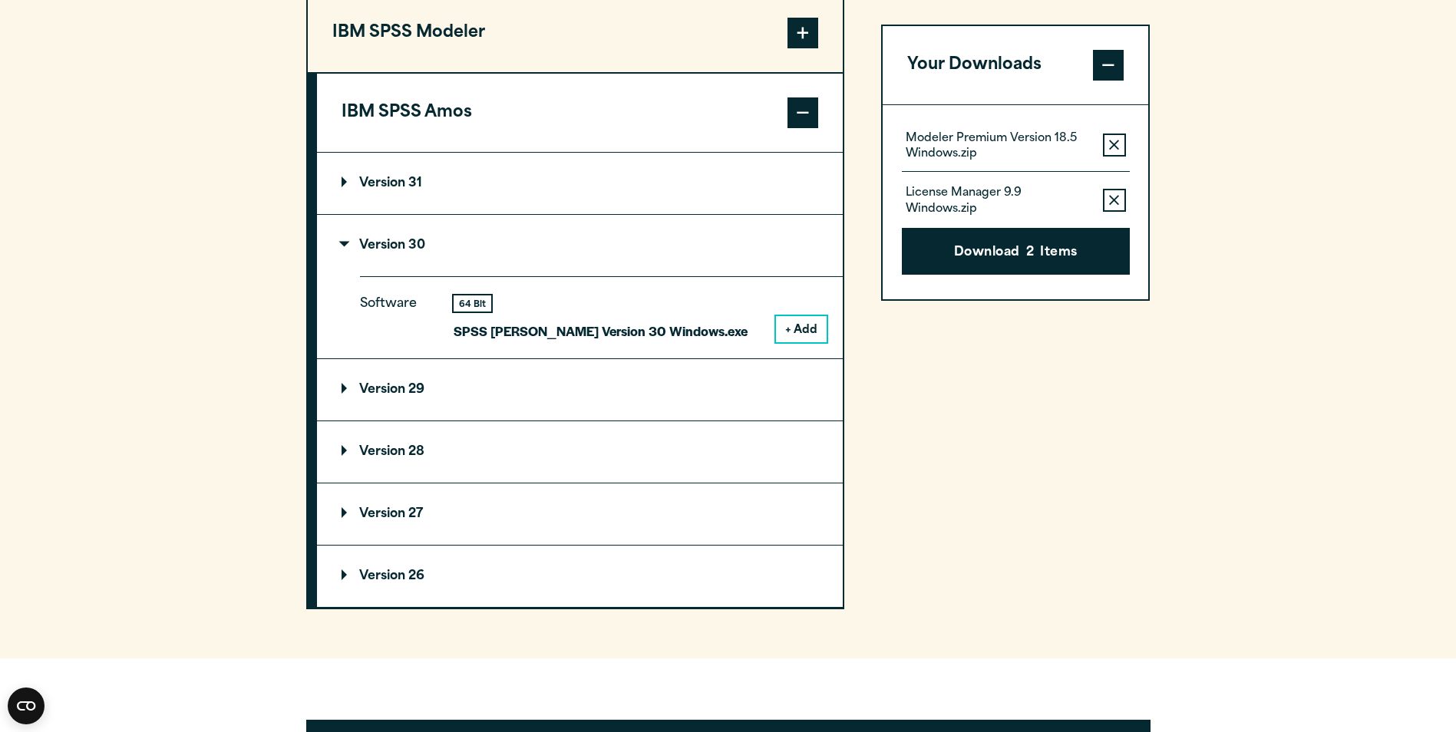
click at [479, 239] on button "+ Add" at bounding box center [801, 329] width 51 height 26
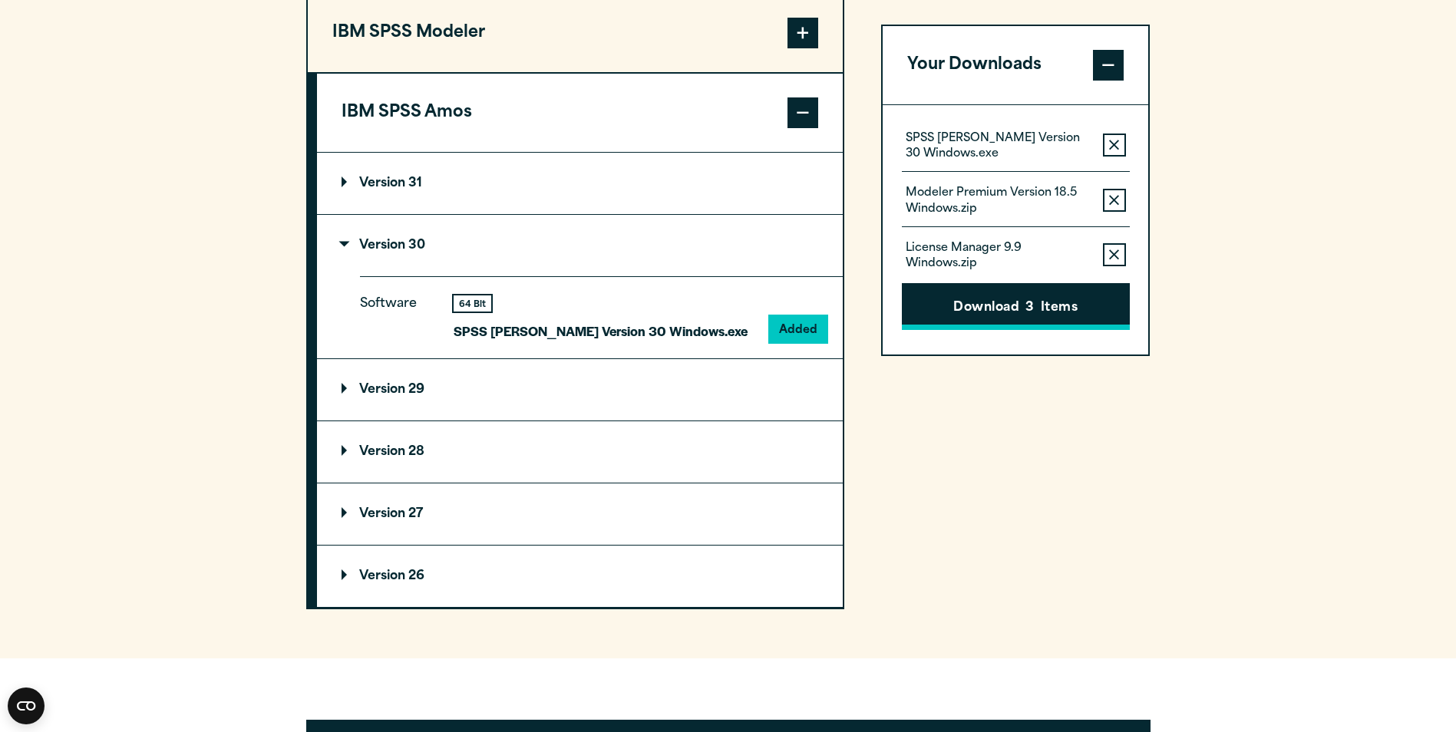
click at [479, 239] on button "Download 3 Items" at bounding box center [1016, 307] width 228 height 48
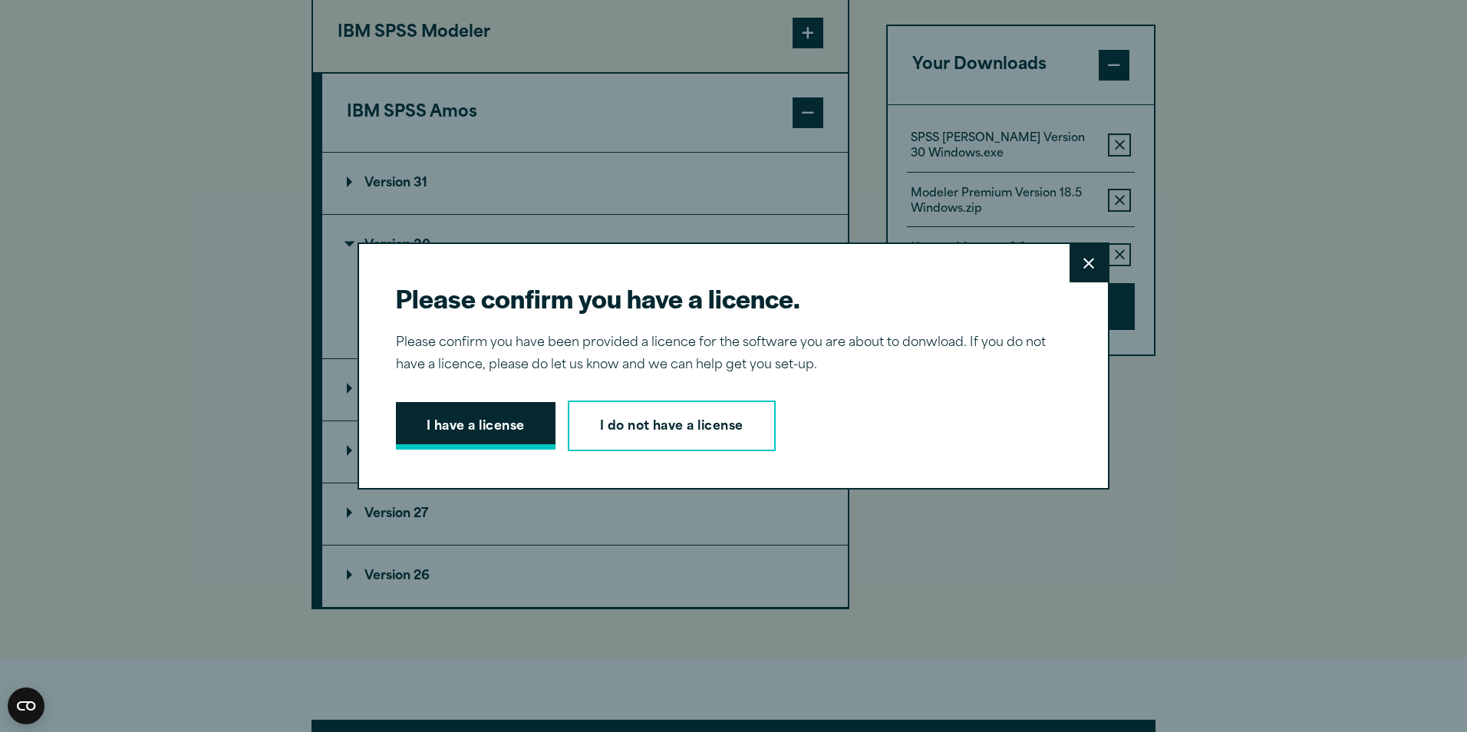
click at [450, 239] on button "I have a license" at bounding box center [476, 426] width 160 height 48
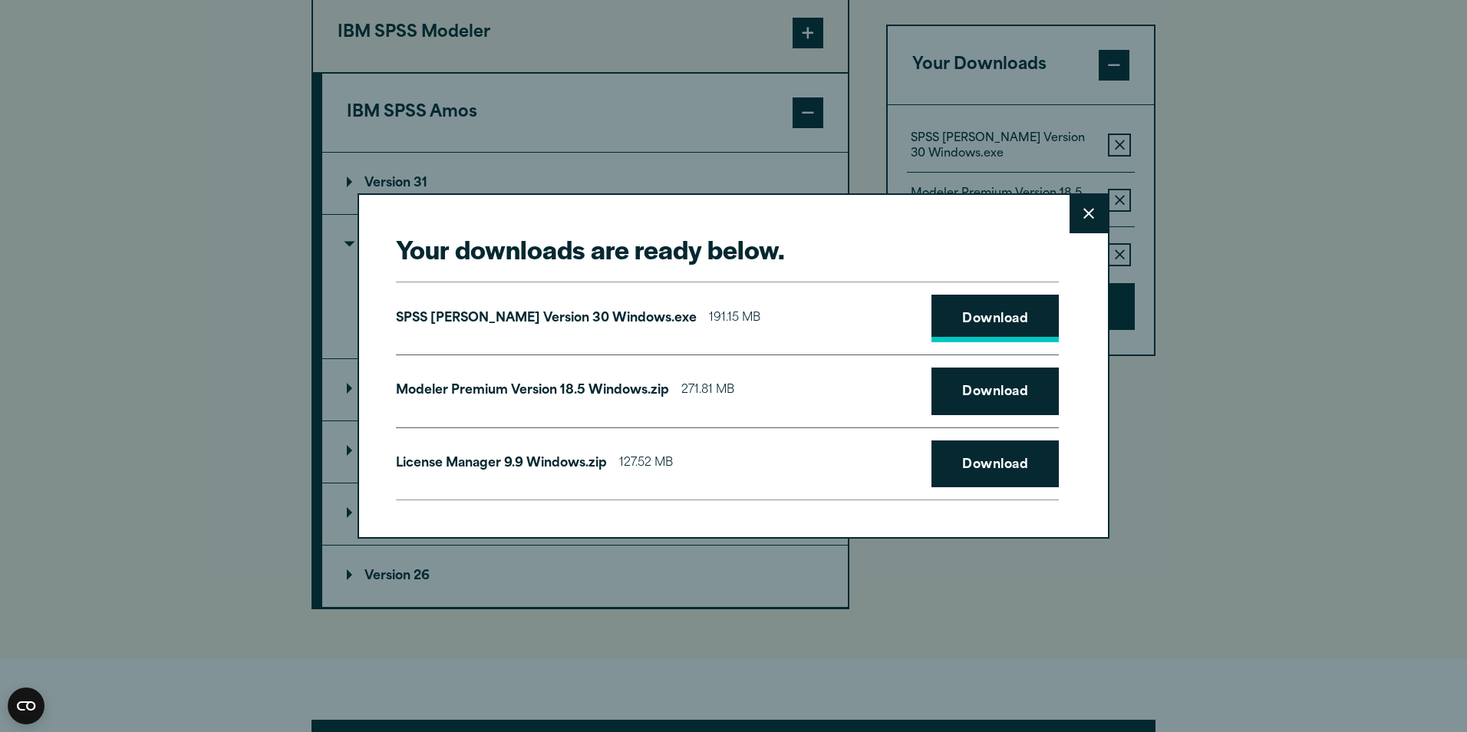
click at [479, 239] on link "Download" at bounding box center [995, 319] width 127 height 48
click at [479, 239] on link "Download" at bounding box center [995, 392] width 127 height 48
click at [479, 239] on link "Download" at bounding box center [995, 464] width 127 height 48
click at [479, 215] on button "Close" at bounding box center [1089, 214] width 38 height 38
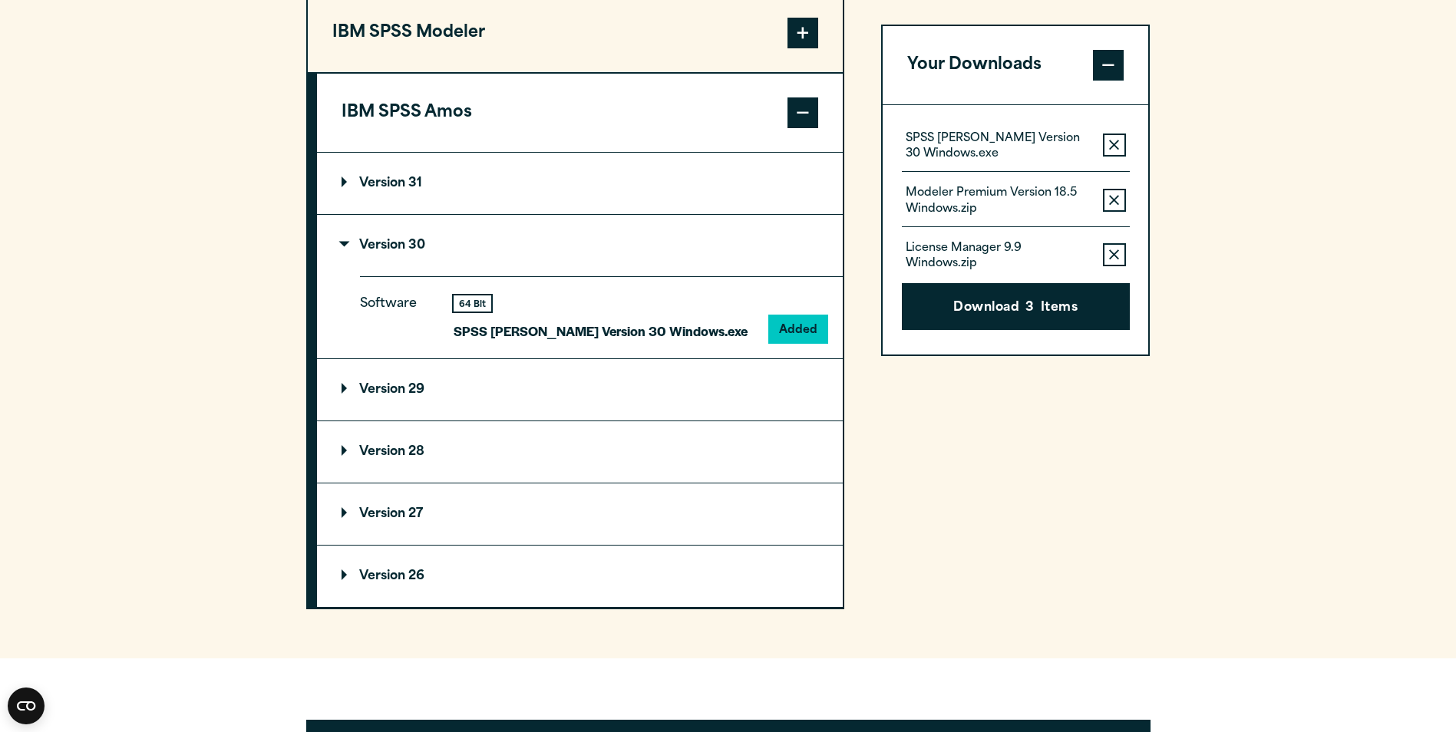
drag, startPoint x: 1395, startPoint y: 352, endPoint x: 1393, endPoint y: 344, distance: 8.6
click at [479, 239] on section "Select your software downloads Use the table below to find and navigate to your…" at bounding box center [728, 63] width 1456 height 1190
click at [479, 239] on div "Your Downloads SPSS [PERSON_NAME] Version 30 Windows.exe Remove this item from …" at bounding box center [1015, 182] width 269 height 856
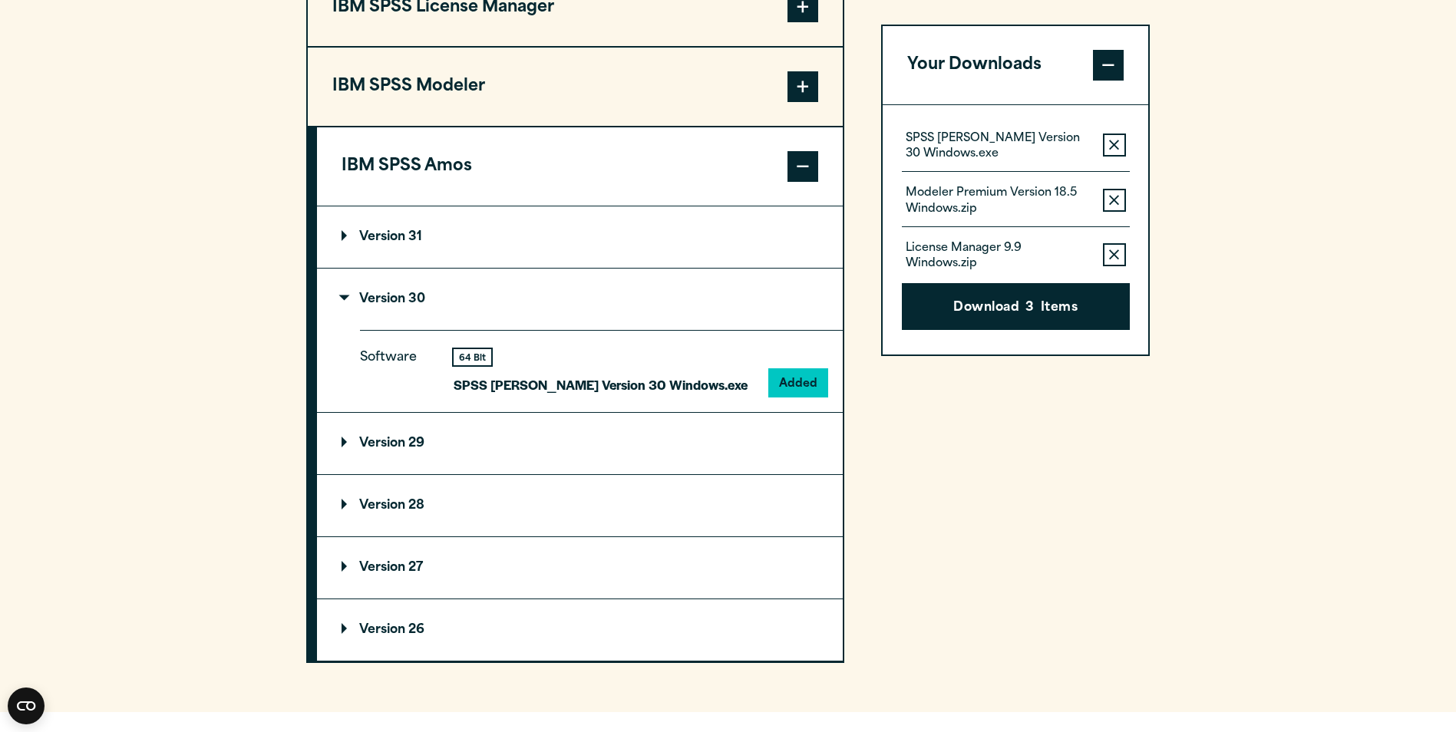
scroll to position [1336, 0]
